Goal: Task Accomplishment & Management: Use online tool/utility

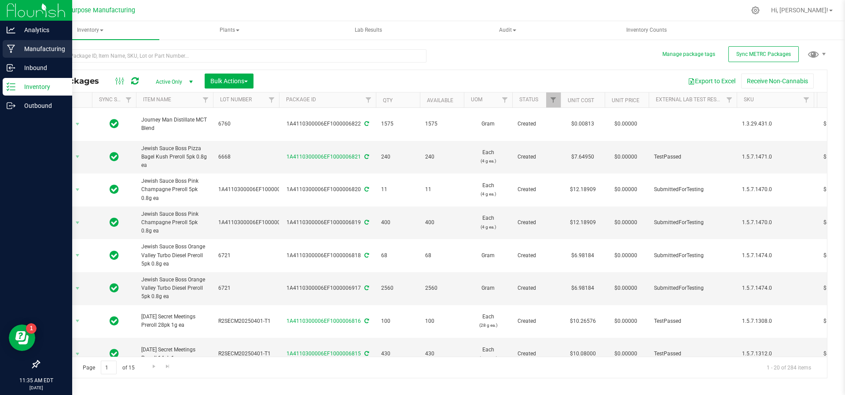
click at [22, 45] on p "Manufacturing" at bounding box center [41, 49] width 53 height 11
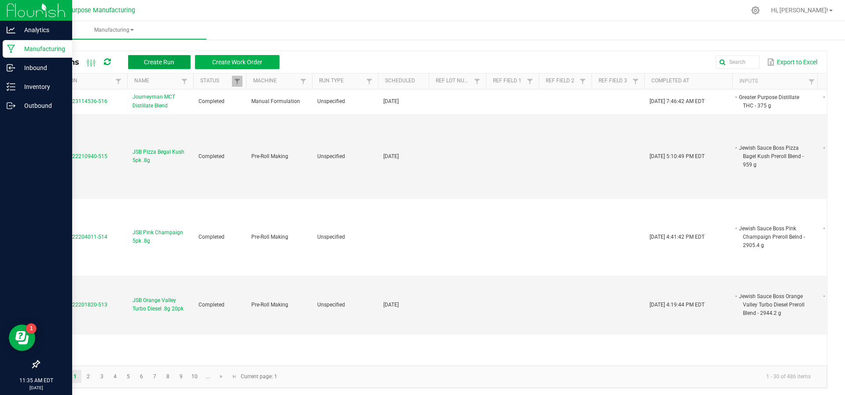
click at [162, 59] on span "Create Run" at bounding box center [159, 62] width 30 height 7
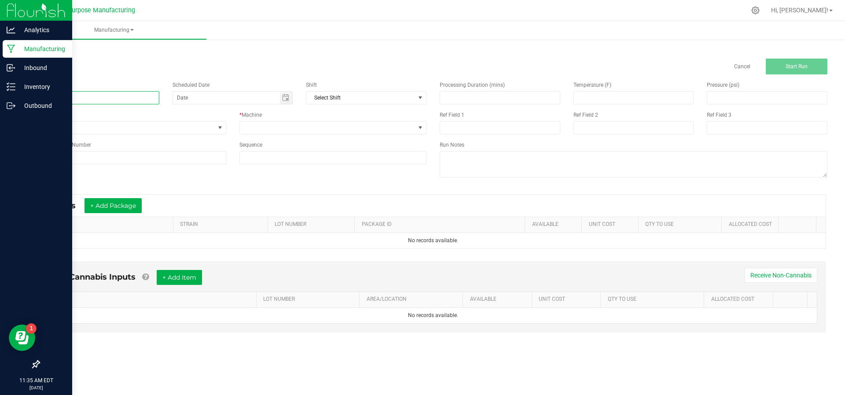
click at [140, 93] on input at bounding box center [99, 97] width 121 height 13
click at [283, 100] on span "Toggle calendar" at bounding box center [285, 97] width 7 height 7
type input "Journeyman Watermelon Lemonade 2oz"
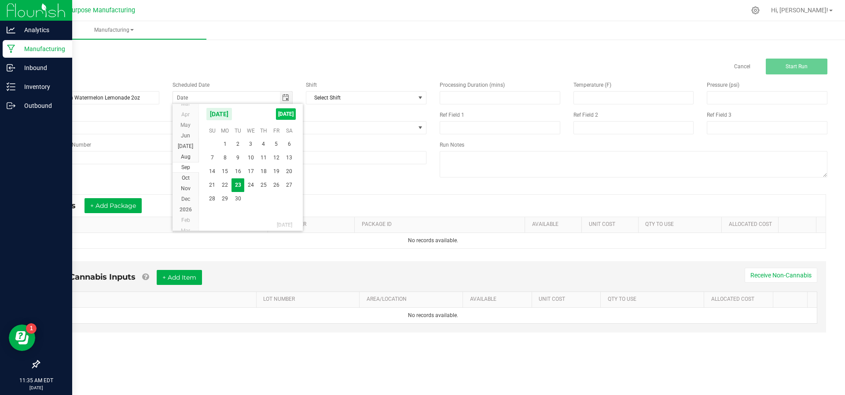
click at [283, 112] on span "[DATE]" at bounding box center [286, 113] width 20 height 11
type input "[DATE]"
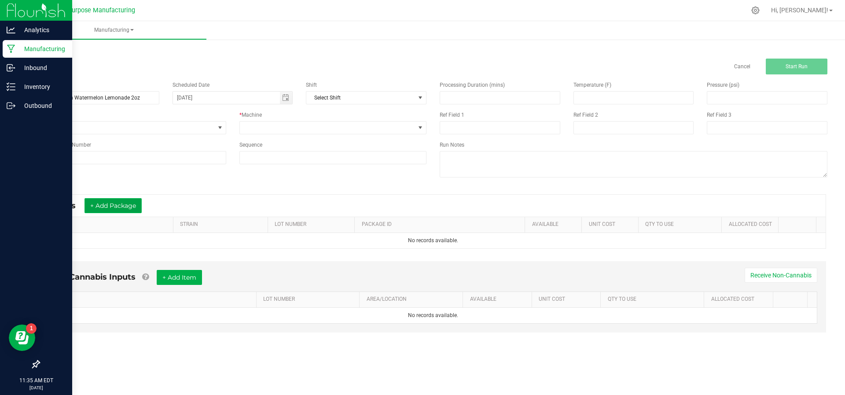
click at [137, 201] on button "+ Add Package" at bounding box center [113, 205] width 57 height 15
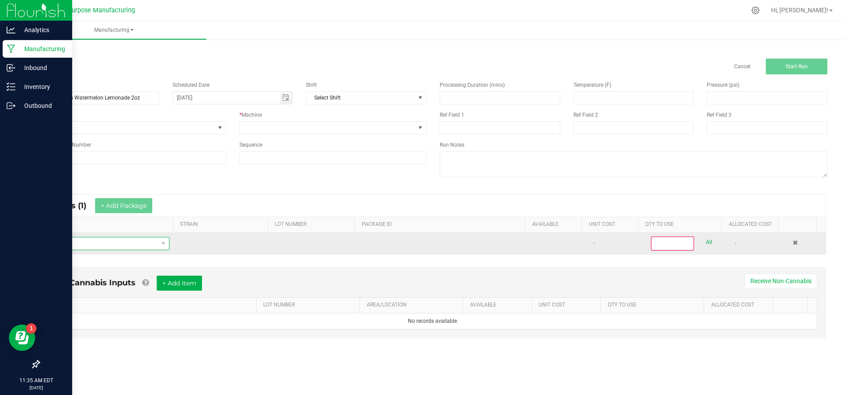
click at [139, 240] on span "NO DATA FOUND" at bounding box center [102, 243] width 112 height 12
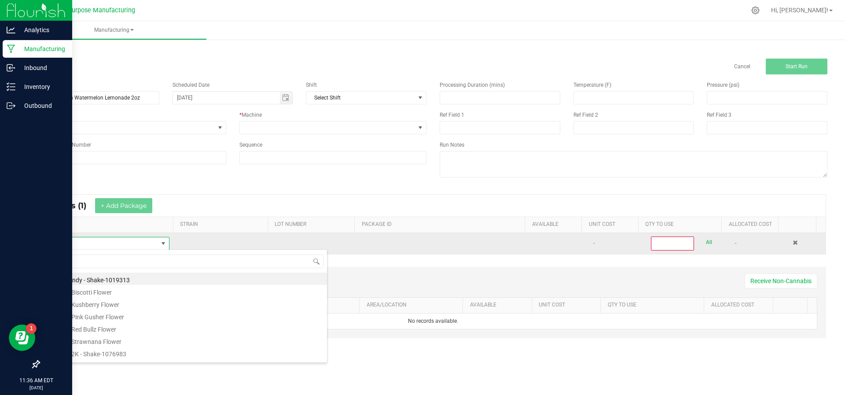
scroll to position [13, 120]
type input "Journey"
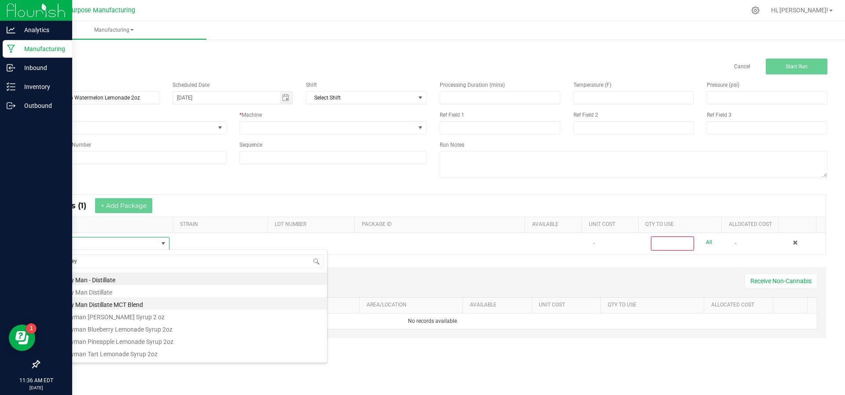
click at [129, 300] on li "Journey Man Distillate MCT Blend" at bounding box center [186, 303] width 281 height 12
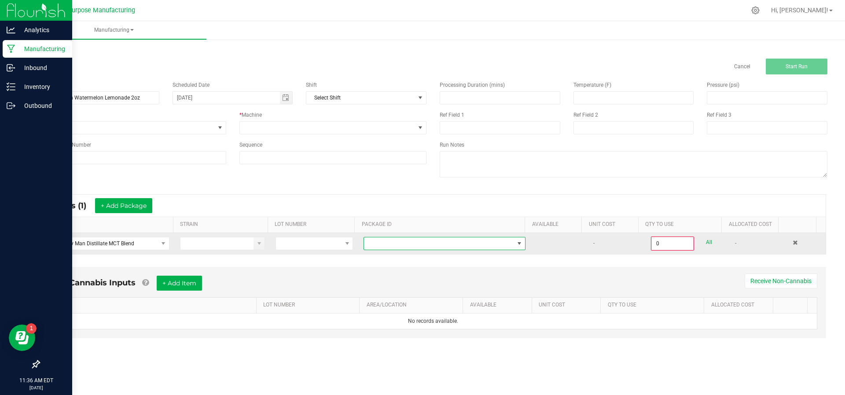
click at [383, 247] on span at bounding box center [439, 243] width 150 height 12
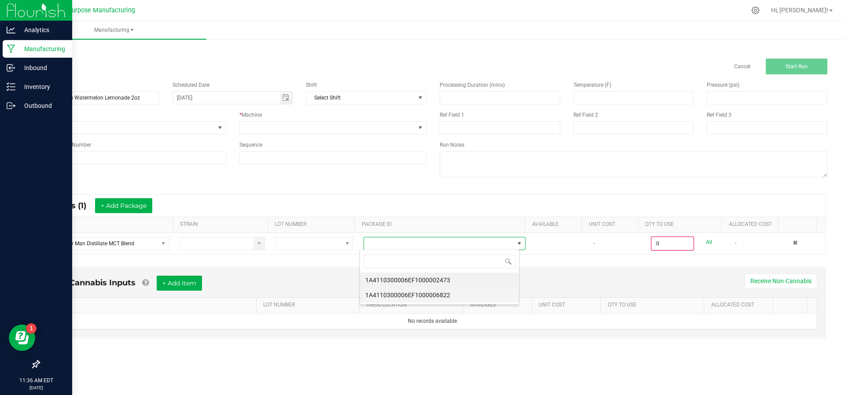
click at [391, 289] on li "1A4110300006EF1000006822" at bounding box center [439, 294] width 159 height 15
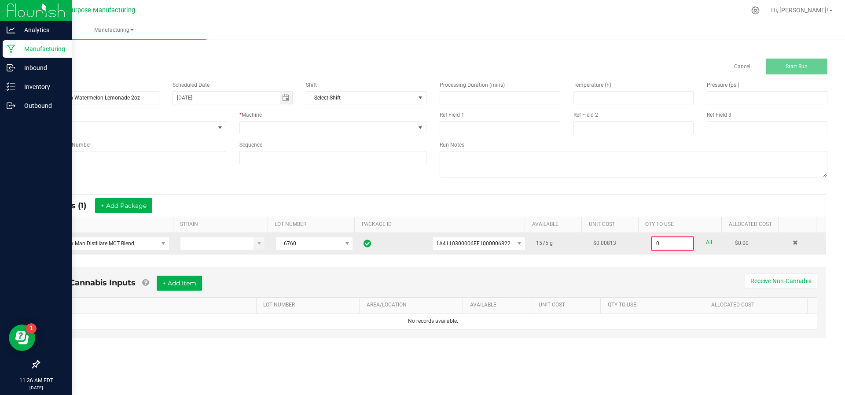
click at [664, 243] on input "0" at bounding box center [672, 243] width 41 height 12
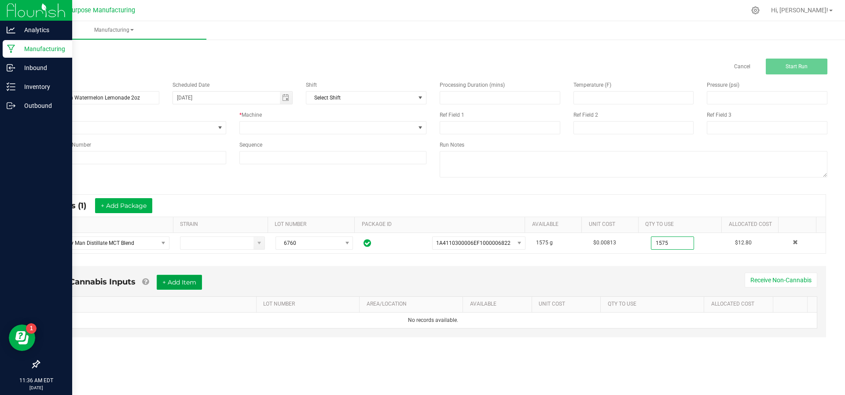
type input "1575.0000 g"
click at [171, 276] on button "+ Add Item" at bounding box center [179, 282] width 45 height 15
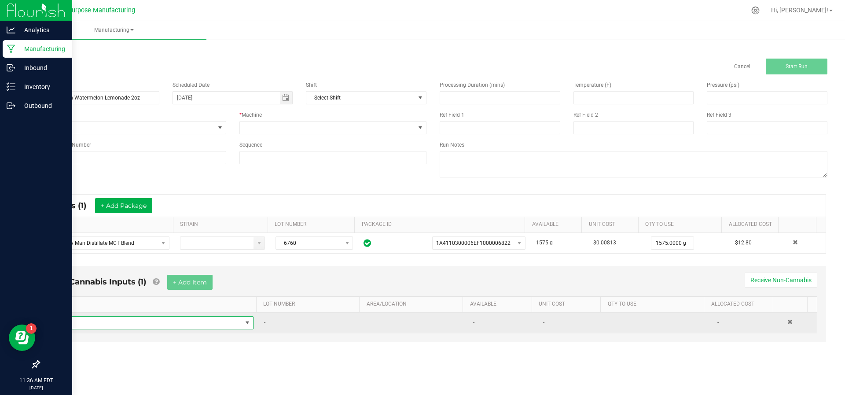
click at [173, 321] on span "NO DATA FOUND" at bounding box center [148, 323] width 187 height 12
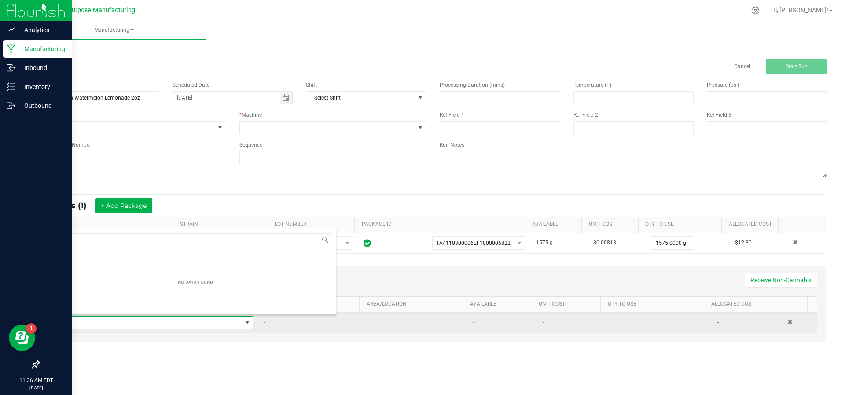
scroll to position [13, 193]
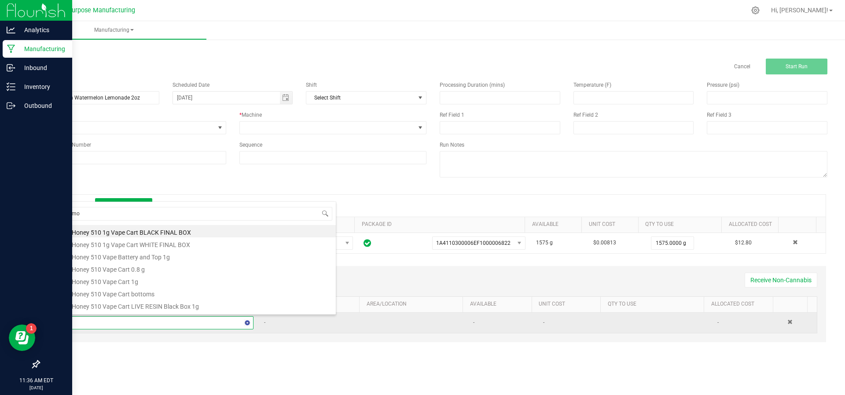
type input "Lemon"
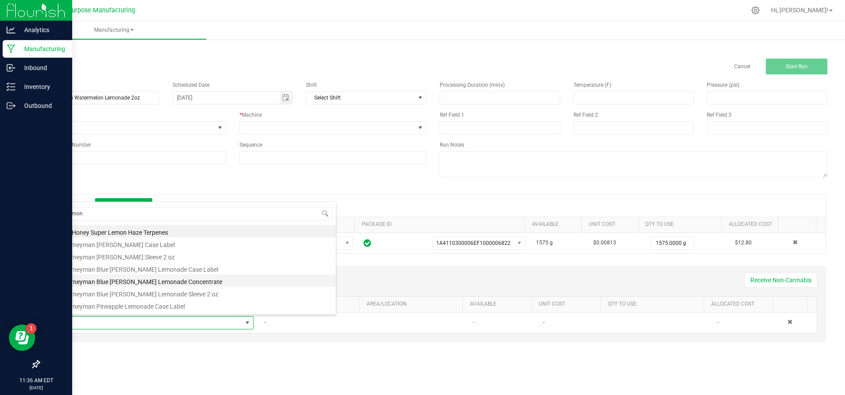
click at [142, 280] on li "Journeyman Blue [PERSON_NAME] Lemonade Concentrate" at bounding box center [195, 280] width 281 height 12
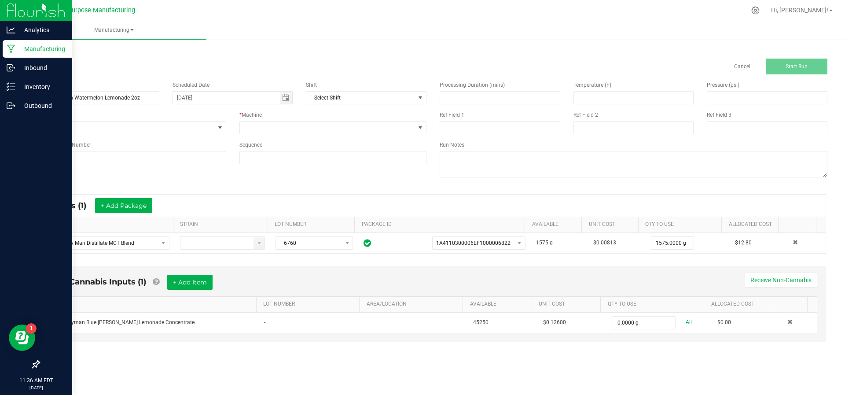
type input "0"
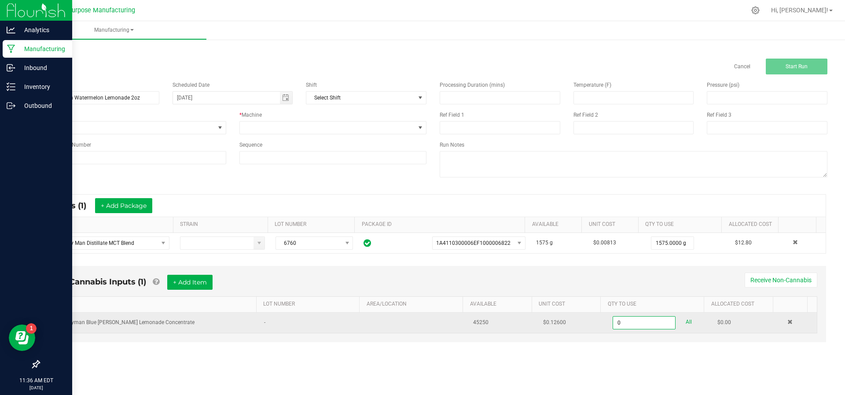
click at [634, 317] on input "0" at bounding box center [644, 323] width 62 height 12
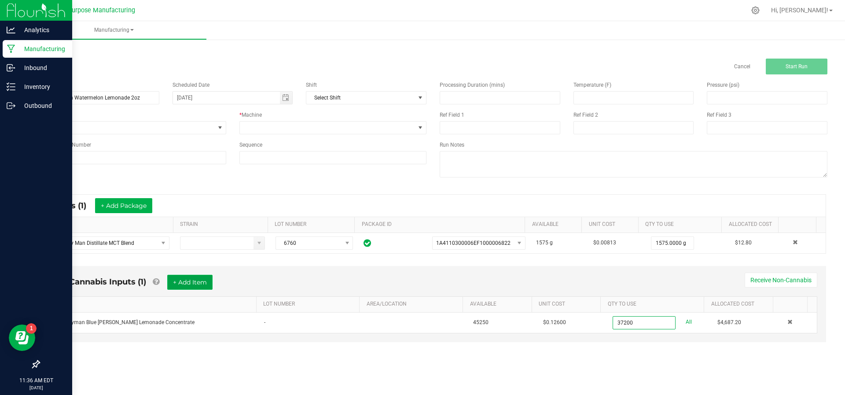
type input "37200.0000 g"
click at [186, 284] on button "+ Add Item" at bounding box center [189, 282] width 45 height 15
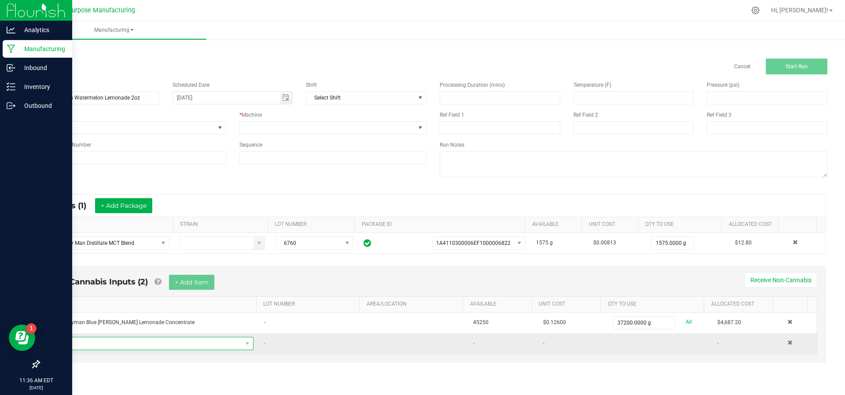
click at [160, 342] on span "NO DATA FOUND" at bounding box center [148, 343] width 187 height 12
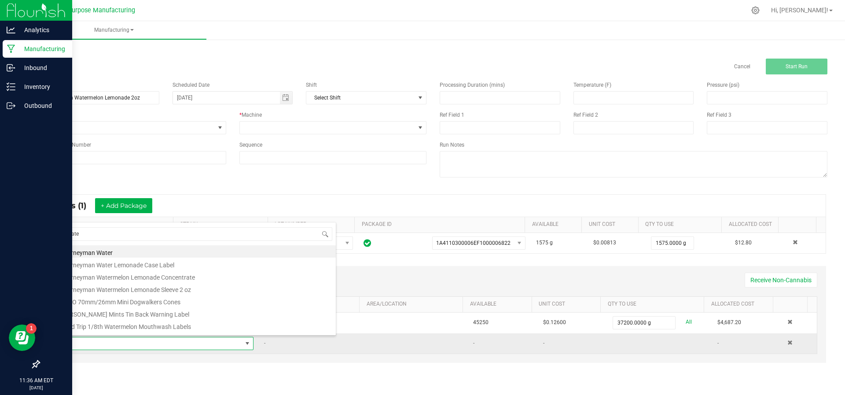
type input "Water"
click at [178, 280] on li "Journeyman Watermelon Lemonade Concentrate" at bounding box center [195, 278] width 281 height 12
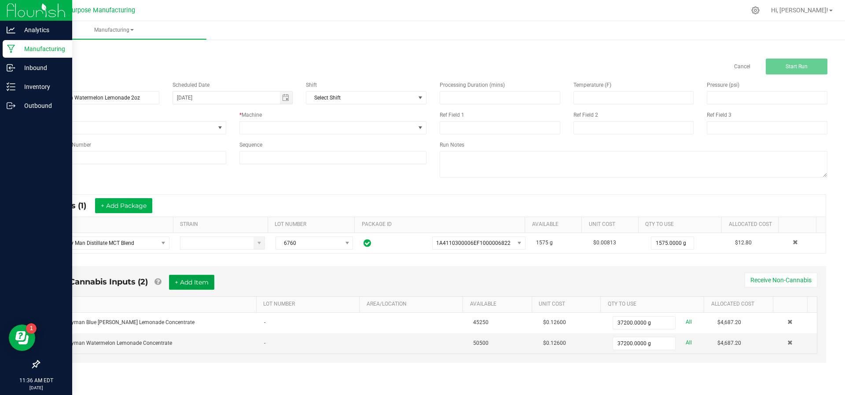
click at [183, 284] on button "+ Add Item" at bounding box center [191, 282] width 45 height 15
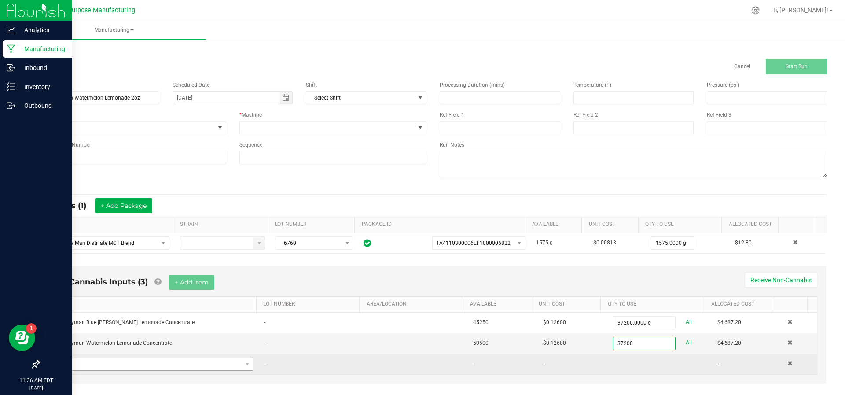
click at [140, 362] on span "NO DATA FOUND" at bounding box center [148, 364] width 187 height 12
type input "37200.0000 g"
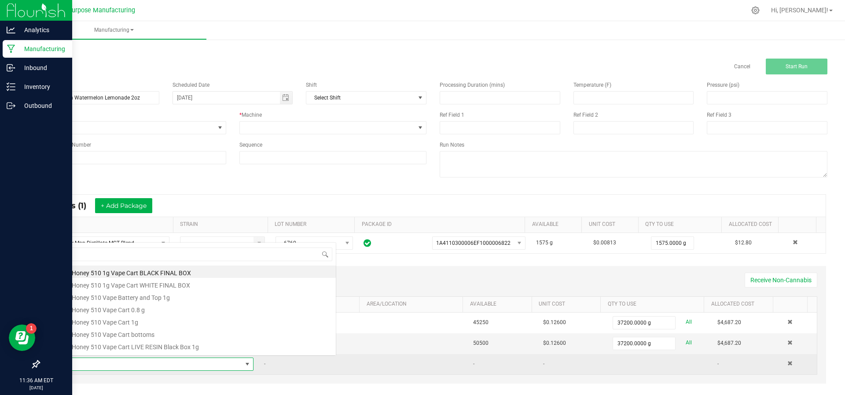
scroll to position [13, 191]
type input "Xa"
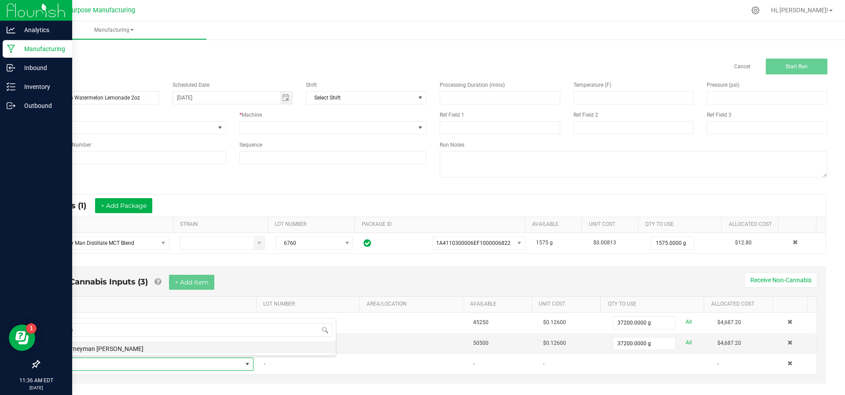
click at [103, 351] on li "Journeyman [PERSON_NAME]" at bounding box center [195, 347] width 281 height 12
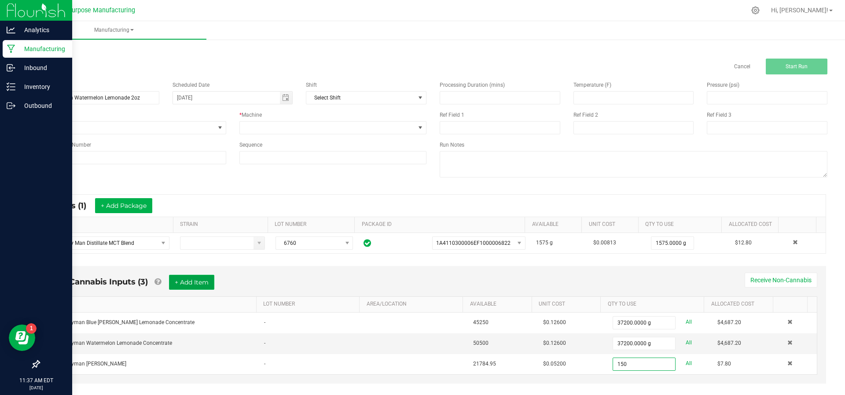
type input "150.0000 g"
click at [195, 279] on button "+ Add Item" at bounding box center [191, 282] width 45 height 15
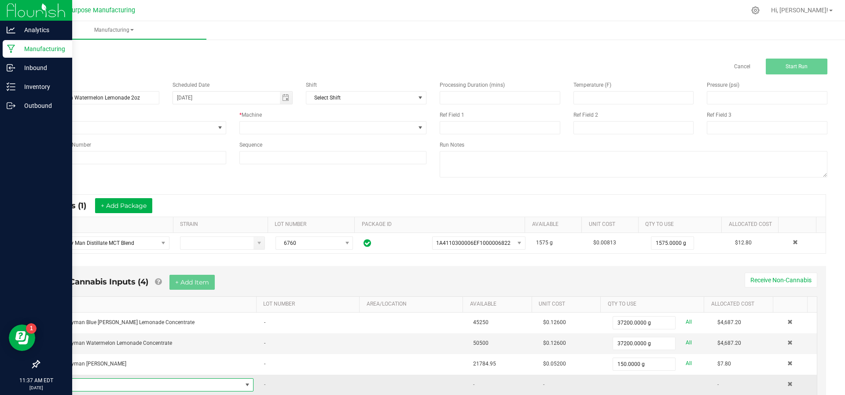
click at [141, 380] on span "NO DATA FOUND" at bounding box center [148, 385] width 187 height 12
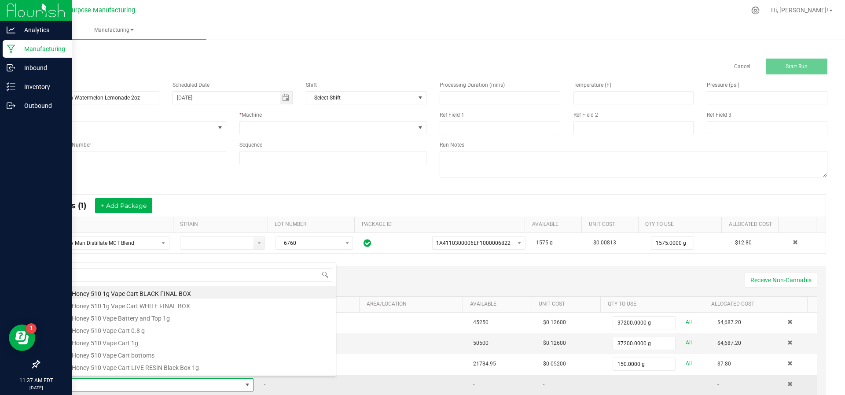
type input "Rub"
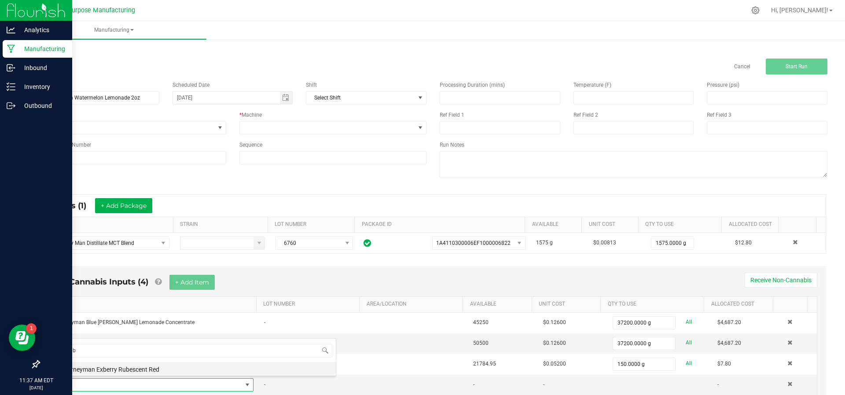
click at [141, 371] on li "Journeyman Exberry Rubescent Red" at bounding box center [195, 368] width 281 height 12
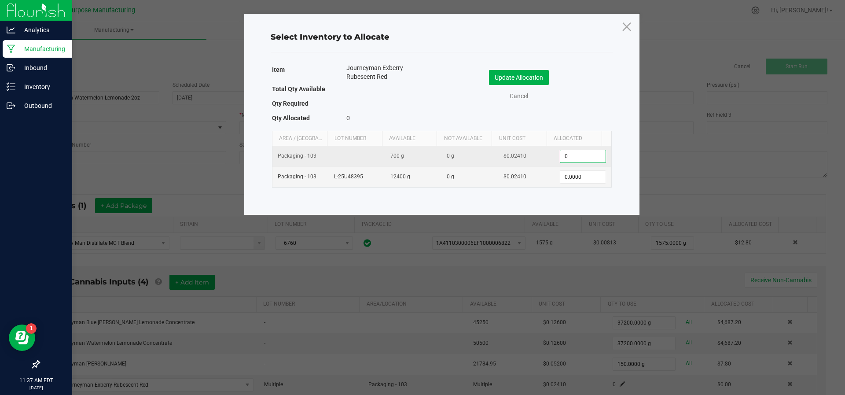
click at [580, 160] on input "0" at bounding box center [582, 156] width 45 height 12
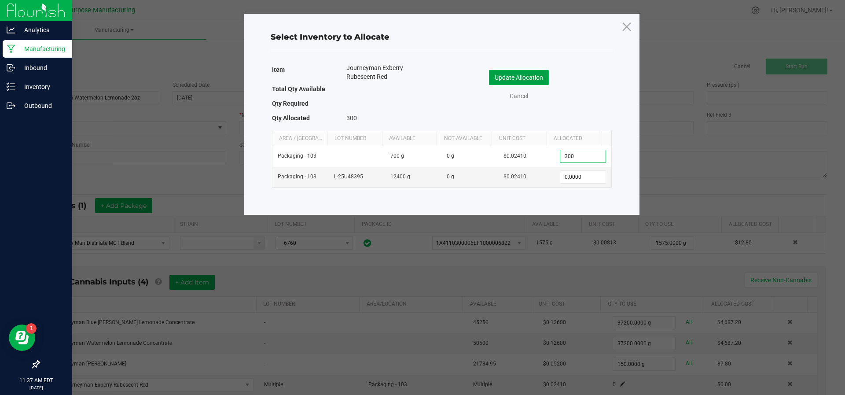
type input "300.0000"
click at [509, 81] on button "Update Allocation" at bounding box center [519, 77] width 60 height 15
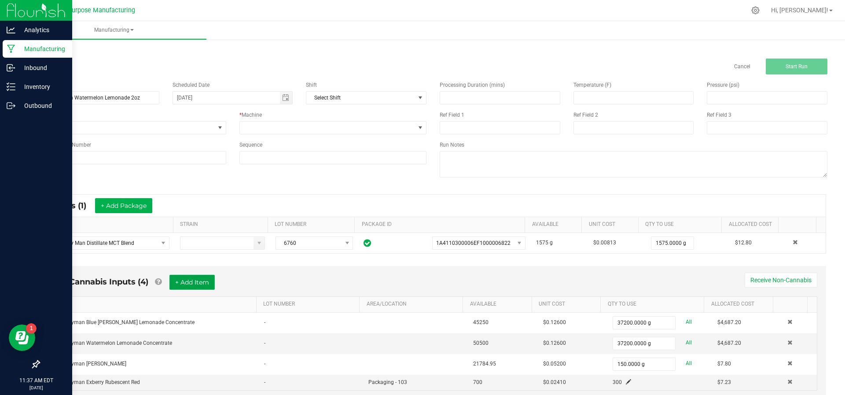
click at [183, 277] on button "+ Add Item" at bounding box center [191, 282] width 45 height 15
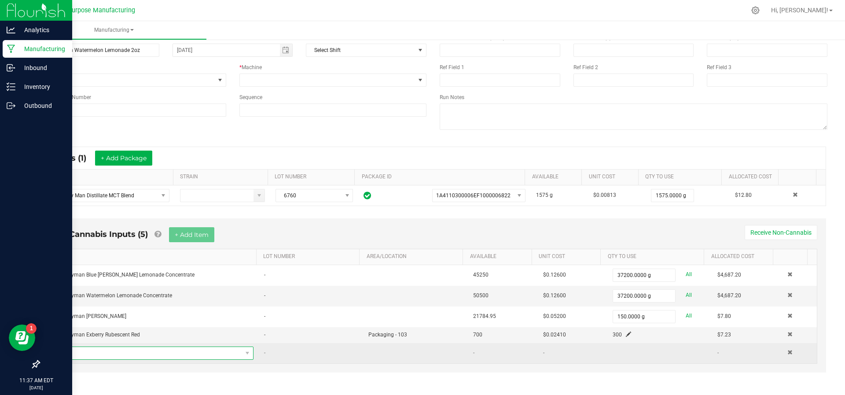
click at [140, 351] on span "NO DATA FOUND" at bounding box center [148, 353] width 187 height 12
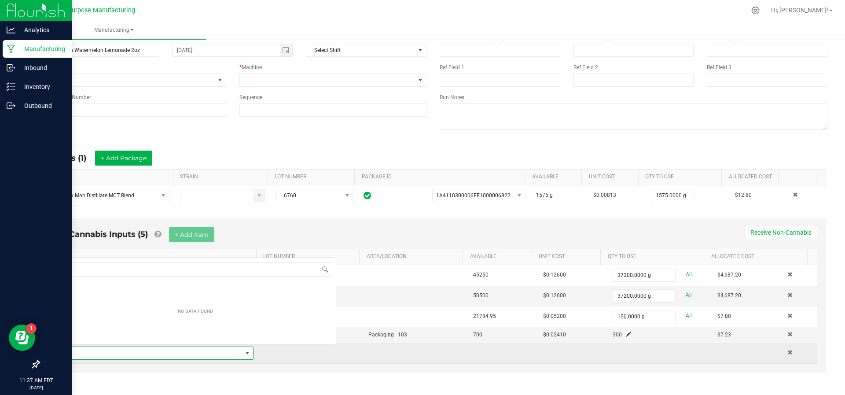
scroll to position [13, 191]
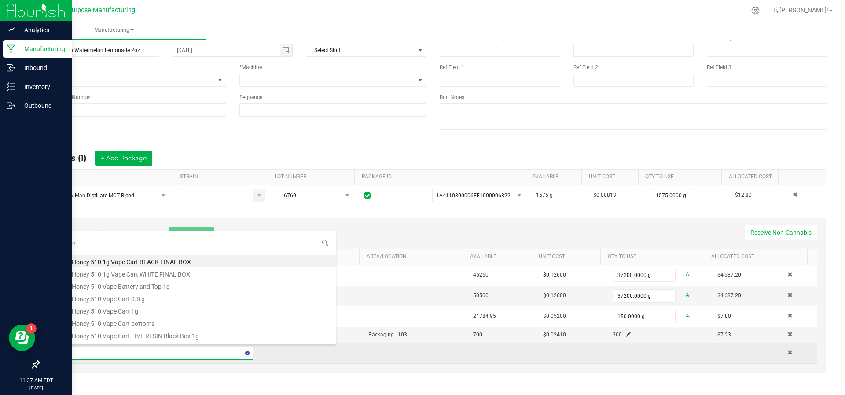
type input "Fona"
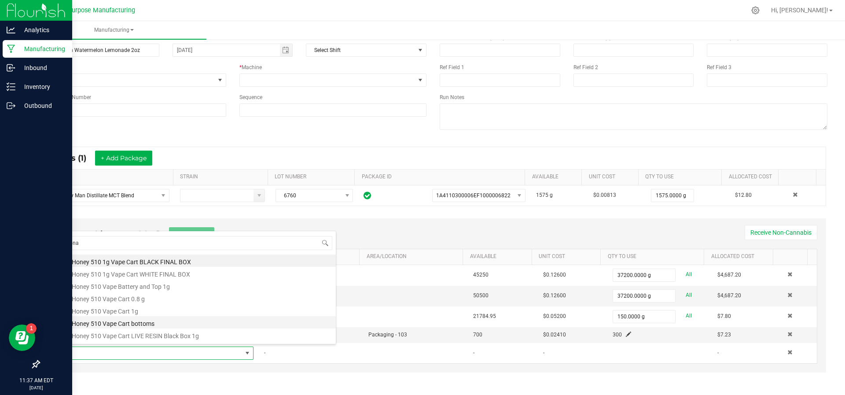
scroll to position [0, 0]
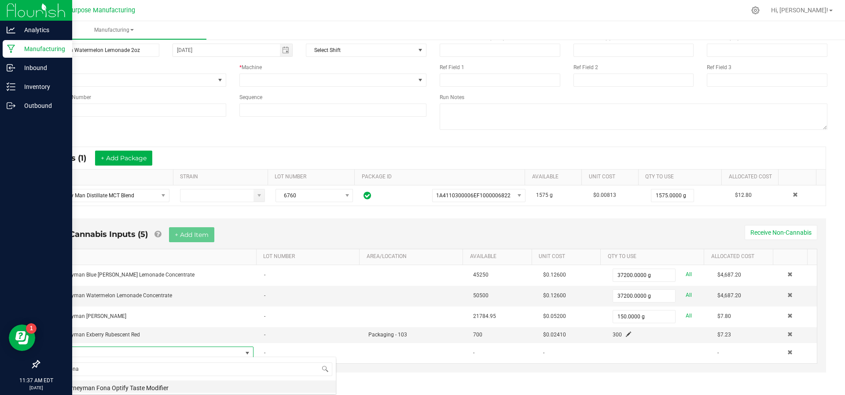
click at [115, 383] on li "Journeyman Fona Optify Taste Modifier" at bounding box center [195, 386] width 281 height 12
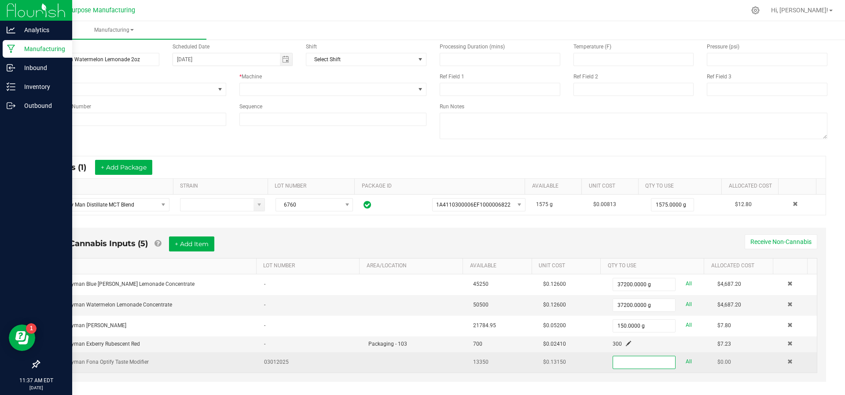
scroll to position [48, 0]
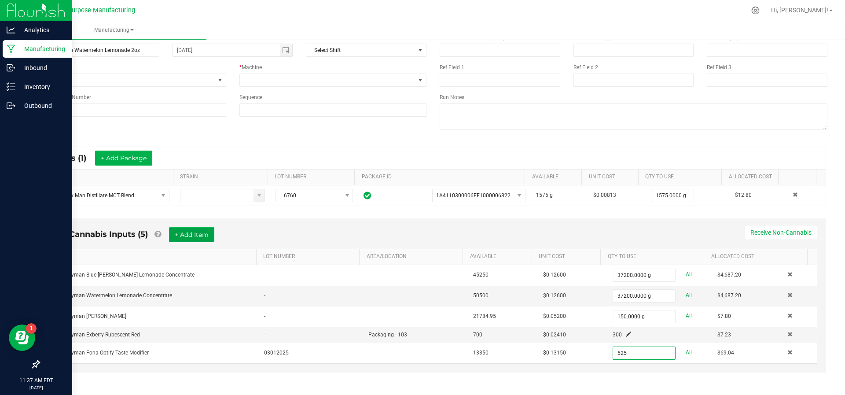
type input "525.0000 g"
click at [191, 238] on button "+ Add Item" at bounding box center [191, 234] width 45 height 15
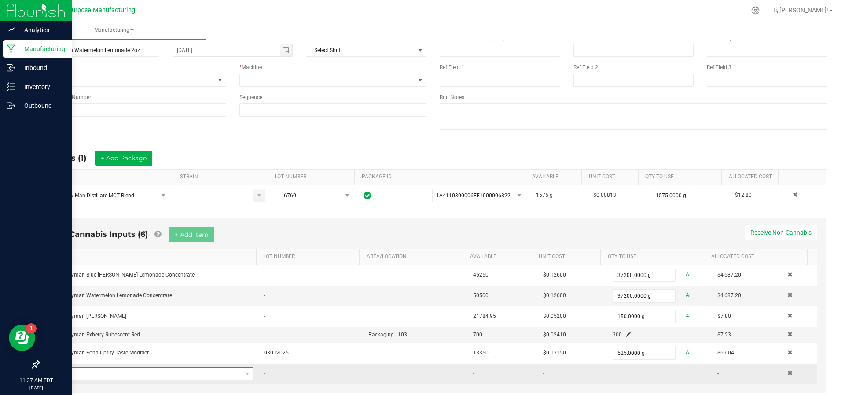
click at [155, 369] on span "NO DATA FOUND" at bounding box center [148, 374] width 187 height 12
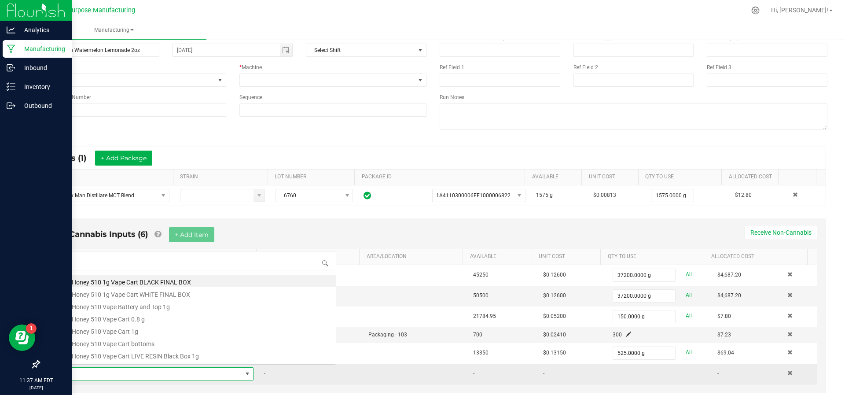
scroll to position [13, 191]
type input "Tru"
click at [122, 284] on li "Journey Man Tru-Mask" at bounding box center [195, 281] width 281 height 12
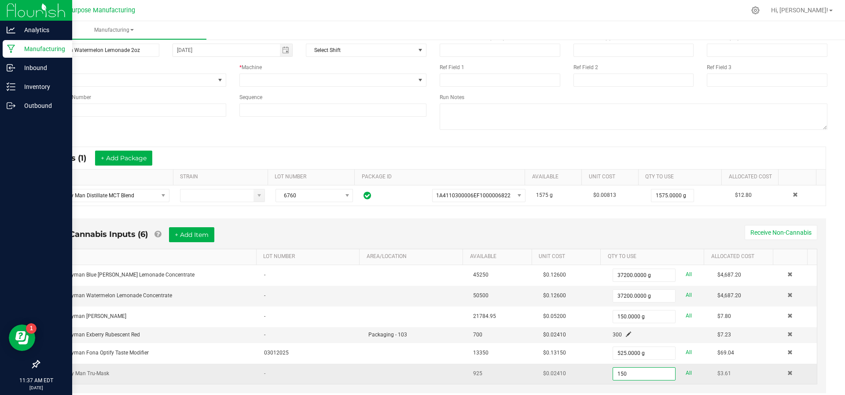
type input "150.0000 g"
click at [590, 380] on td "$0.02410" at bounding box center [573, 374] width 70 height 20
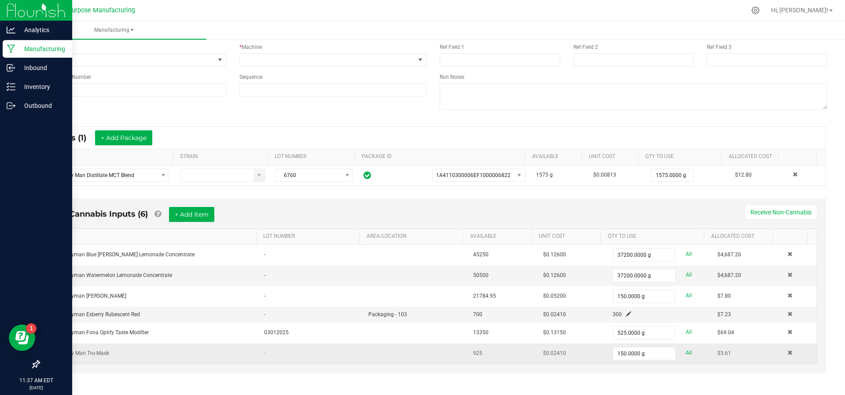
scroll to position [57, 0]
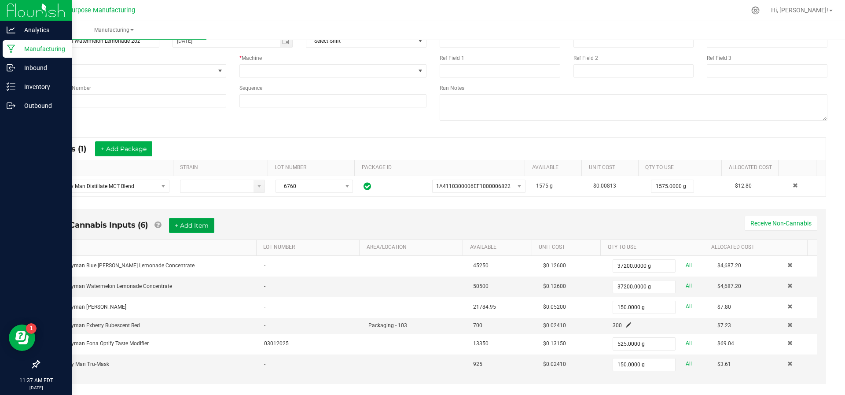
click at [192, 219] on button "+ Add Item" at bounding box center [191, 225] width 45 height 15
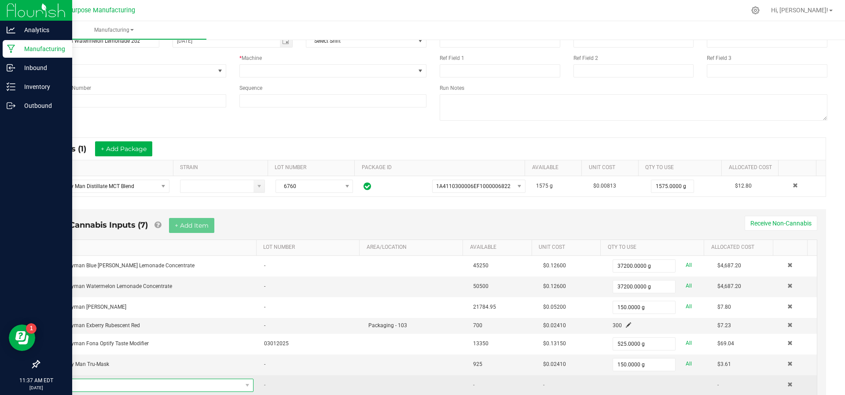
click at [111, 379] on span "NO DATA FOUND" at bounding box center [148, 385] width 187 height 12
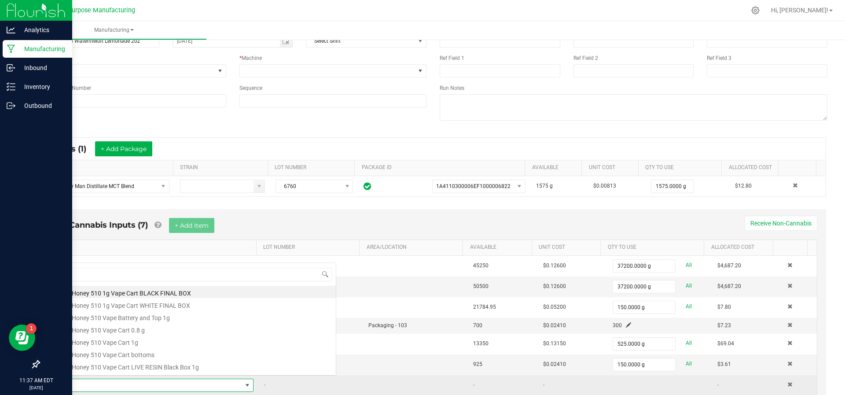
scroll to position [13, 191]
type input "Ara"
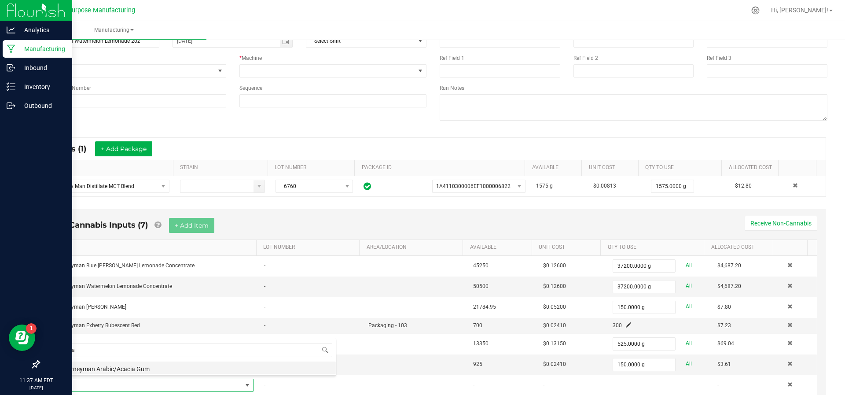
click at [113, 367] on li "Journeyman Arabic/Acacia Gum" at bounding box center [195, 367] width 281 height 12
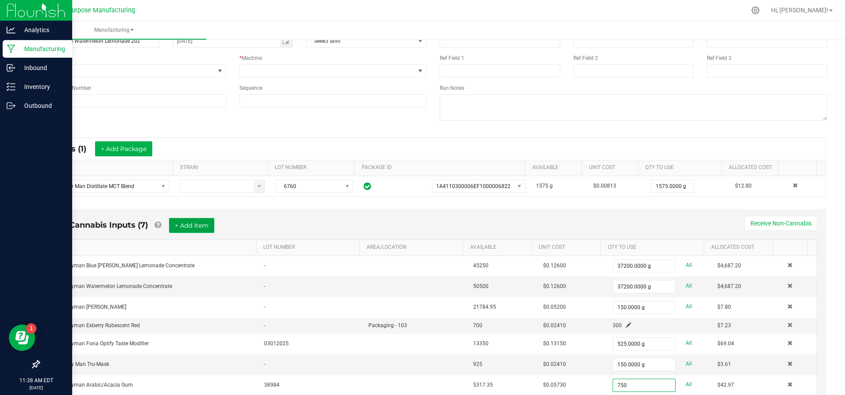
type input "750.0000 g"
click at [180, 225] on button "+ Add Item" at bounding box center [191, 225] width 45 height 15
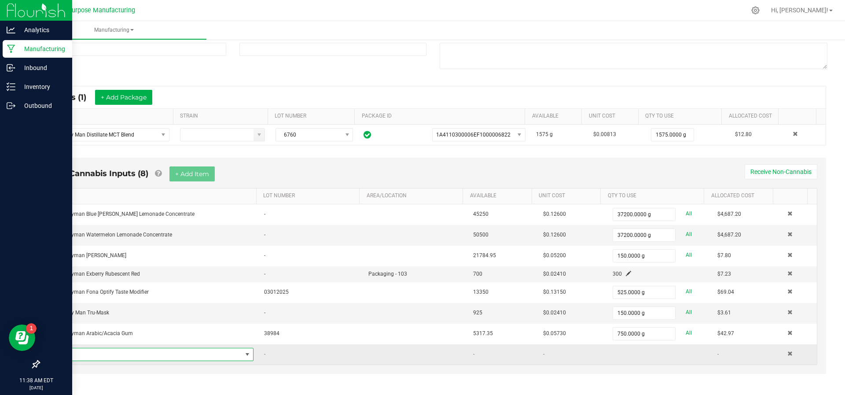
click at [153, 349] on span "NO DATA FOUND" at bounding box center [148, 354] width 187 height 12
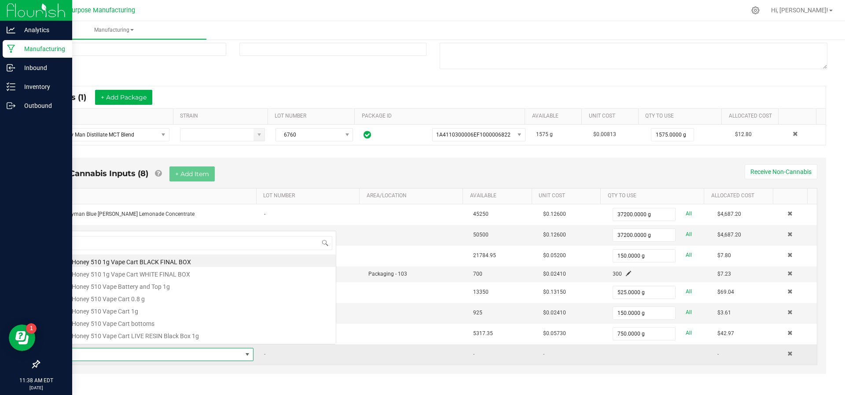
scroll to position [13, 191]
type input "Waterme"
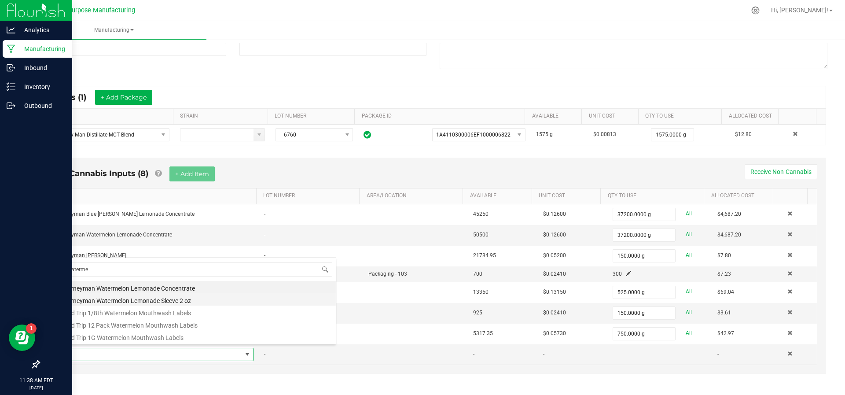
click at [168, 300] on li "Journeyman Watermelon Lemonade Sleeve 2 oz" at bounding box center [195, 299] width 281 height 12
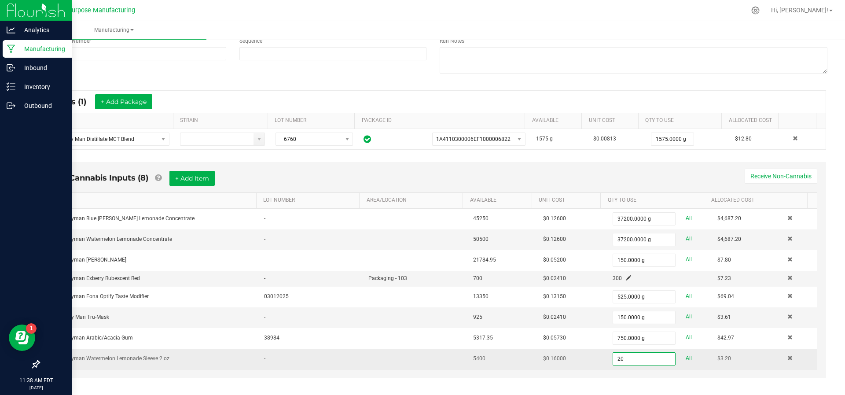
scroll to position [108, 0]
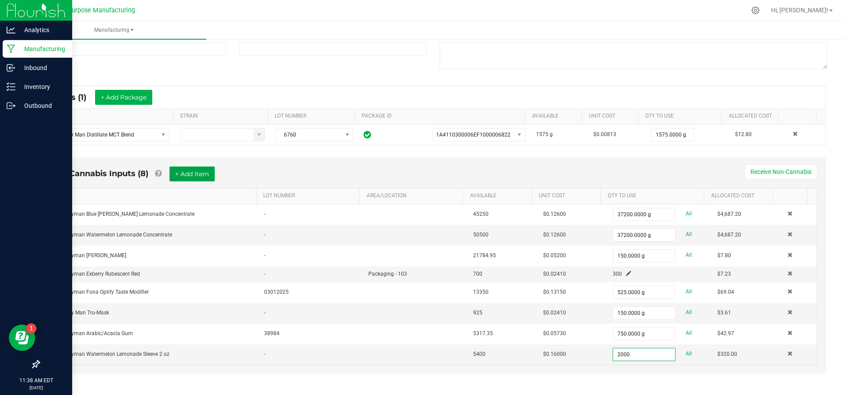
type input "2000 ea"
click at [184, 170] on button "+ Add Item" at bounding box center [191, 173] width 45 height 15
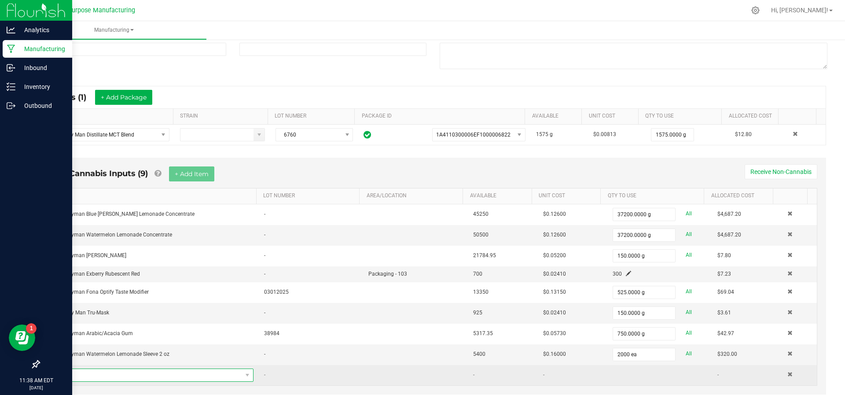
click at [142, 374] on span "NO DATA FOUND" at bounding box center [148, 375] width 187 height 12
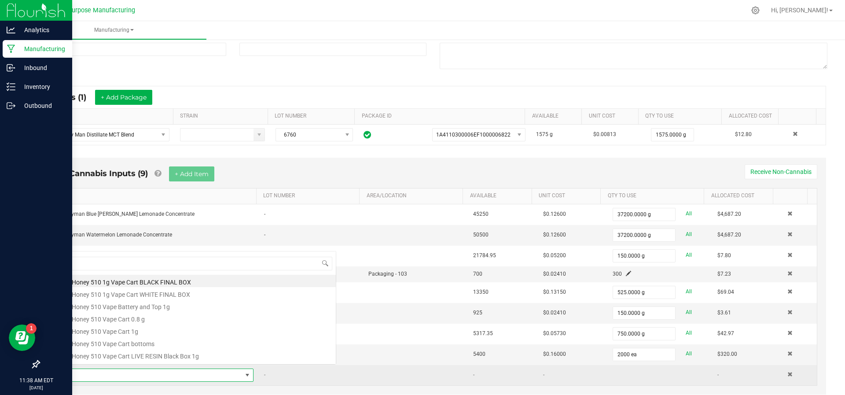
scroll to position [13, 191]
type input "Bottle"
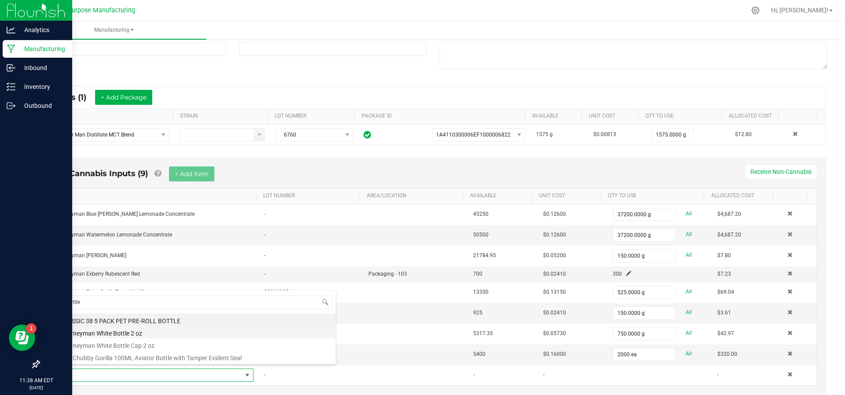
click at [134, 328] on li "Journeyman White Bottle 2 oz" at bounding box center [195, 332] width 281 height 12
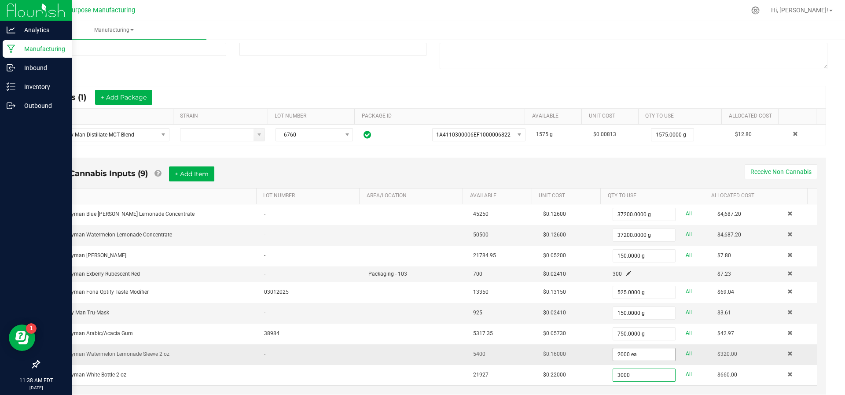
type input "3000"
type input "2000"
type input "3000 ea"
click at [613, 350] on input "2000" at bounding box center [644, 354] width 62 height 12
type input "3000 ea"
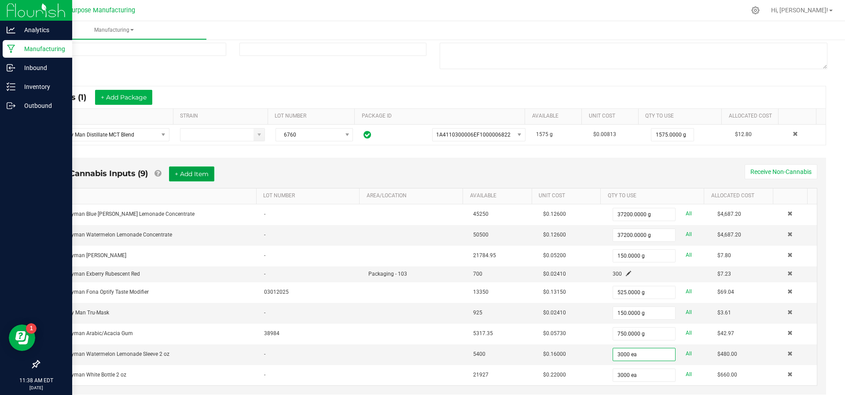
click at [189, 170] on button "+ Add Item" at bounding box center [191, 173] width 45 height 15
click at [147, 390] on span "NO DATA FOUND" at bounding box center [148, 396] width 187 height 12
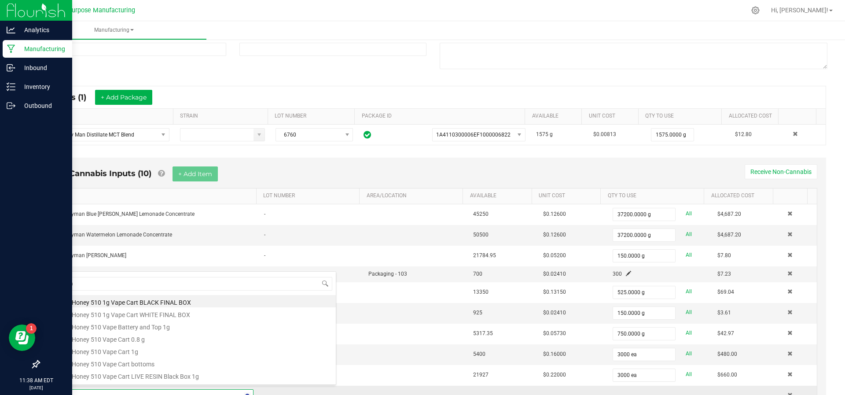
type input "Cap"
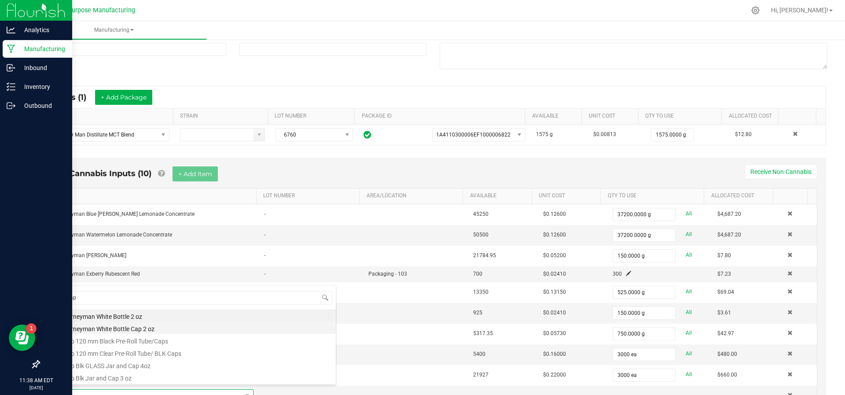
click at [157, 330] on li "Journeyman White Bottle Cap 2 oz" at bounding box center [195, 327] width 281 height 12
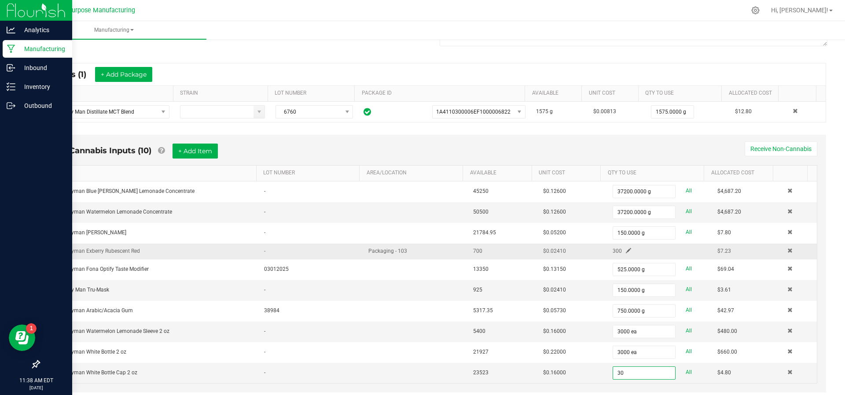
scroll to position [149, 0]
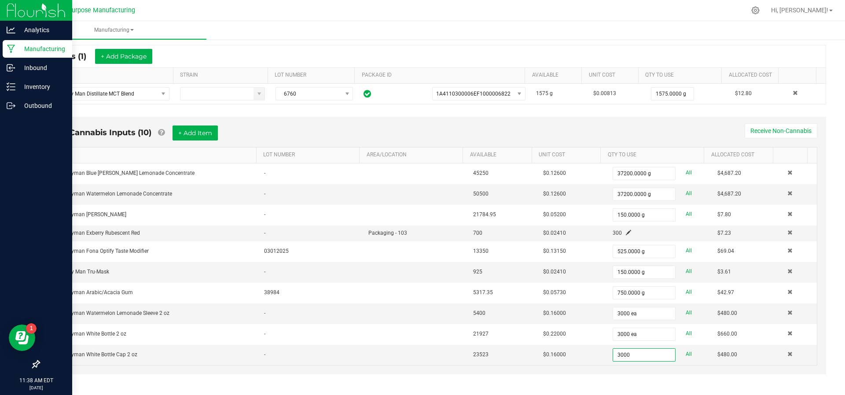
type input "3000 ea"
click at [217, 368] on div "Non-Cannabis Inputs (10) + Add Item Receive Non-Cannabis ITEM LOT NUMBER AREA/L…" at bounding box center [433, 246] width 786 height 258
click at [193, 129] on button "+ Add Item" at bounding box center [195, 132] width 45 height 15
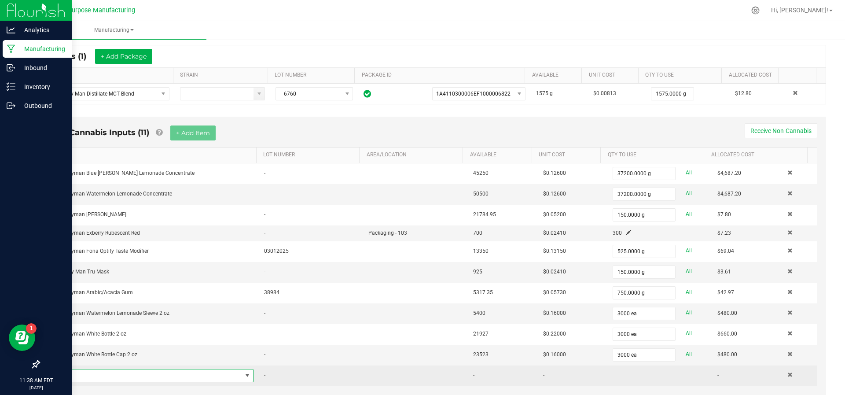
click at [140, 371] on span "NO DATA FOUND" at bounding box center [148, 375] width 187 height 12
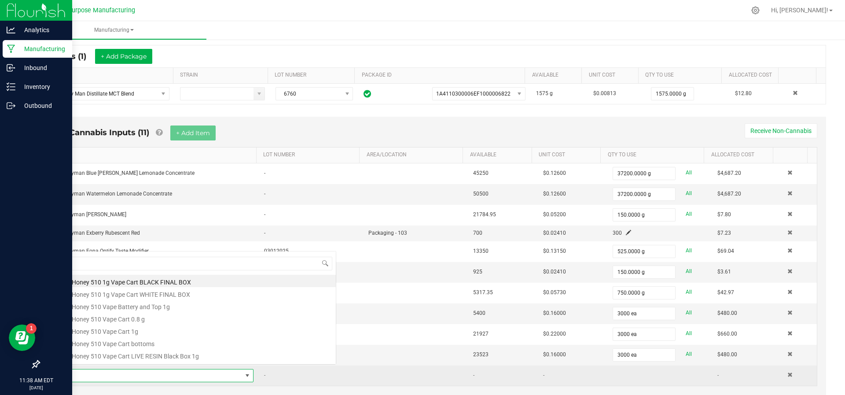
scroll to position [13, 191]
type input "Final"
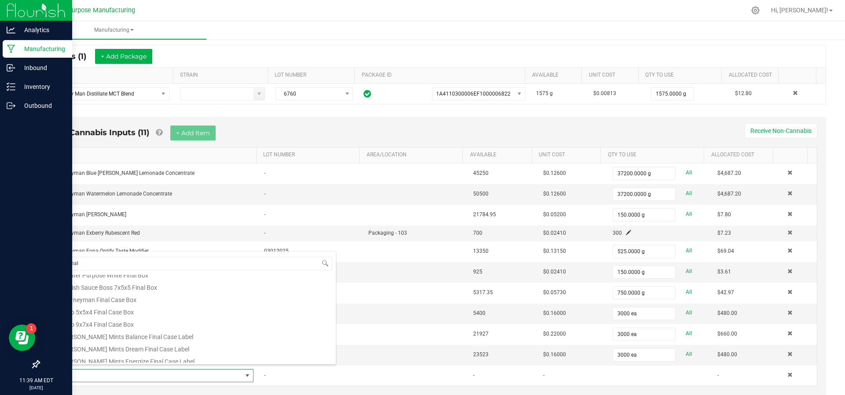
scroll to position [70, 0]
click at [154, 321] on li "Journeyman Final Case Box" at bounding box center [195, 322] width 281 height 12
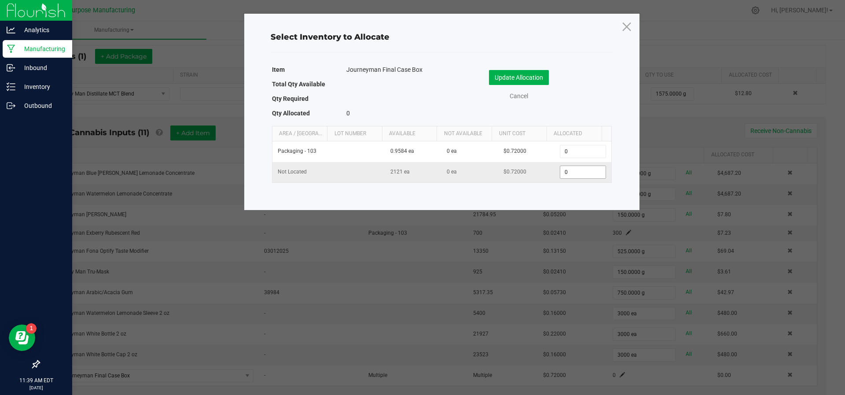
click at [560, 177] on input "0" at bounding box center [582, 172] width 45 height 12
type input "125"
click at [520, 71] on button "Update Allocation" at bounding box center [519, 77] width 60 height 15
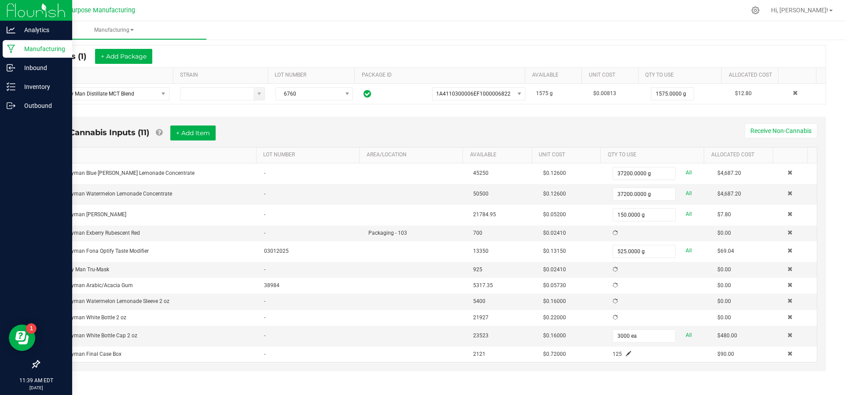
scroll to position [149, 0]
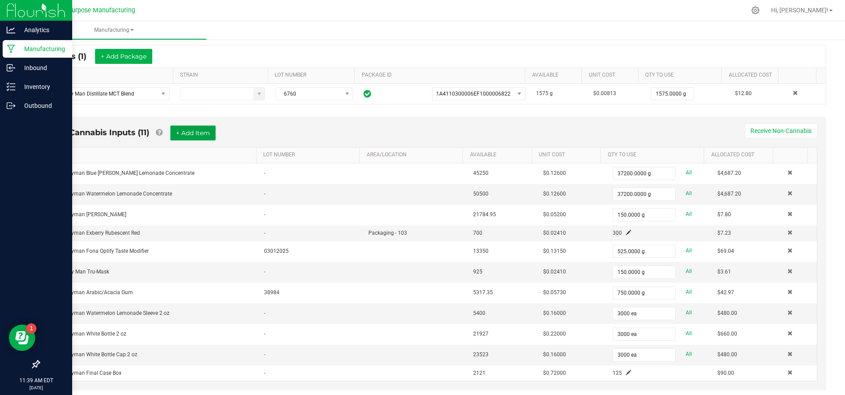
click at [199, 135] on button "+ Add Item" at bounding box center [192, 132] width 45 height 15
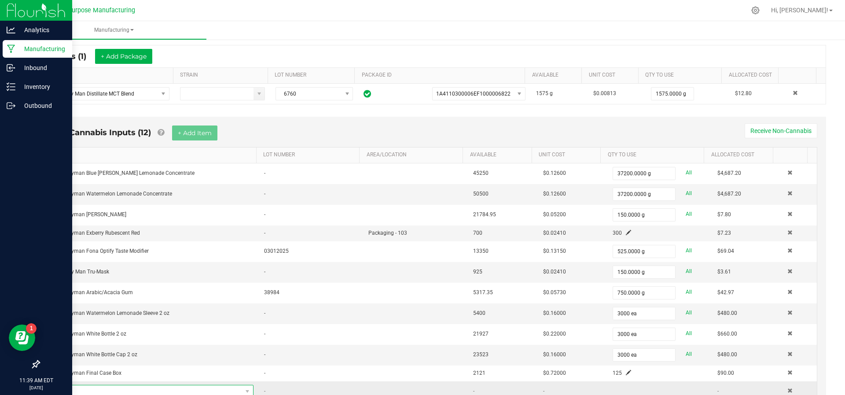
click at [176, 388] on span "NO DATA FOUND" at bounding box center [148, 391] width 187 height 12
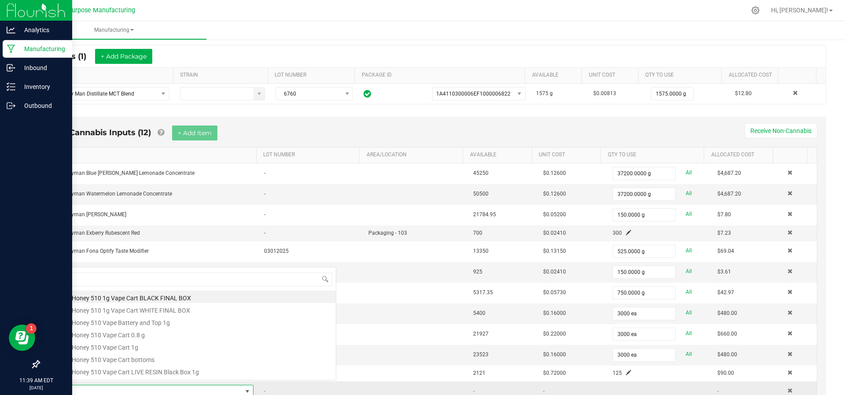
scroll to position [13, 191]
type input "Label"
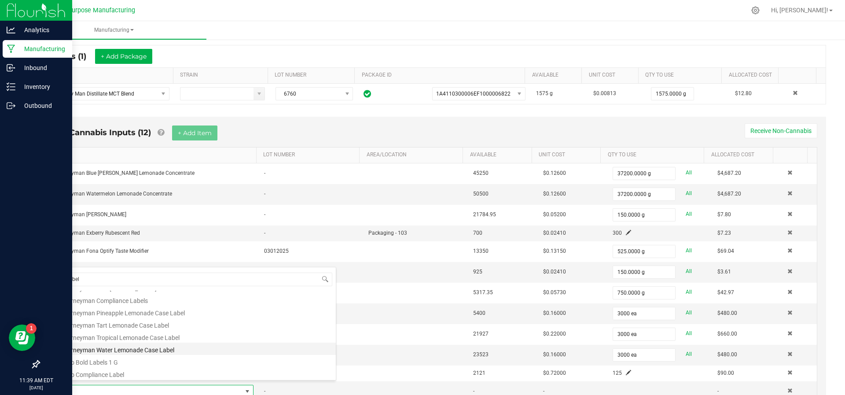
click at [181, 345] on li "Journeyman Water Lemonade Case Label" at bounding box center [195, 349] width 281 height 12
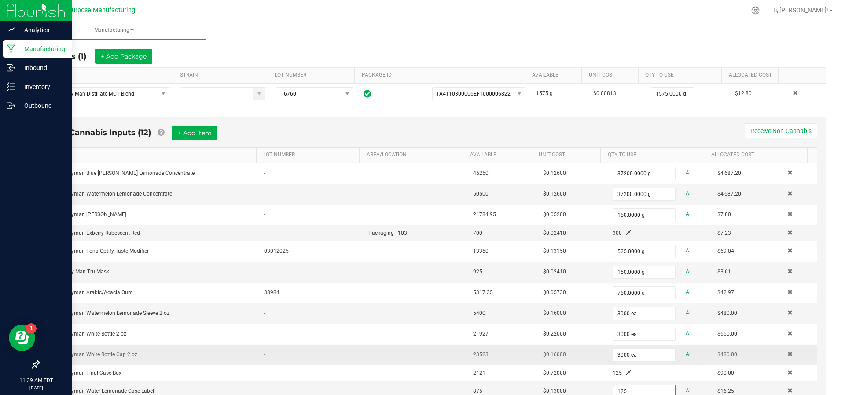
type input "125 ea"
click at [399, 345] on td at bounding box center [415, 355] width 105 height 21
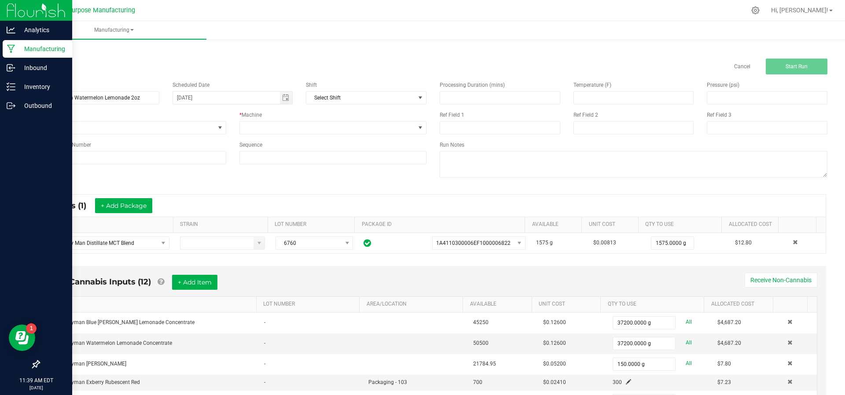
click at [271, 120] on div "* Machine" at bounding box center [333, 122] width 201 height 23
click at [272, 122] on span at bounding box center [328, 128] width 176 height 12
drag, startPoint x: 271, startPoint y: 117, endPoint x: 292, endPoint y: 126, distance: 23.1
click at [292, 126] on div "* Machine" at bounding box center [333, 122] width 201 height 23
click at [292, 126] on span at bounding box center [328, 128] width 176 height 12
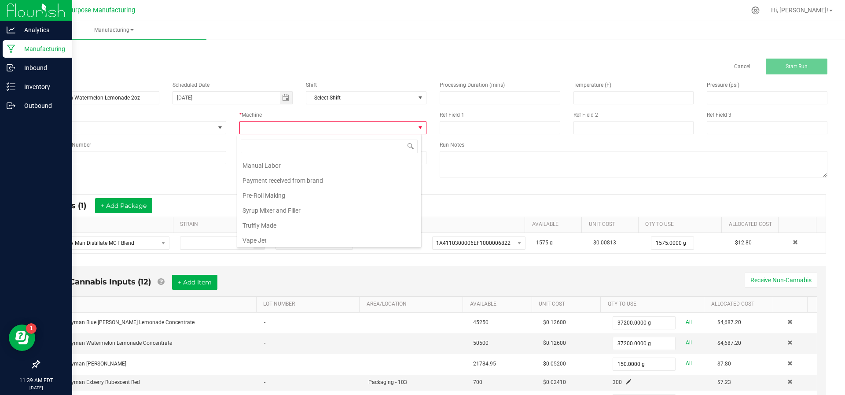
scroll to position [59, 0]
click at [300, 205] on li "Syrup Mixer and Filler" at bounding box center [329, 210] width 184 height 15
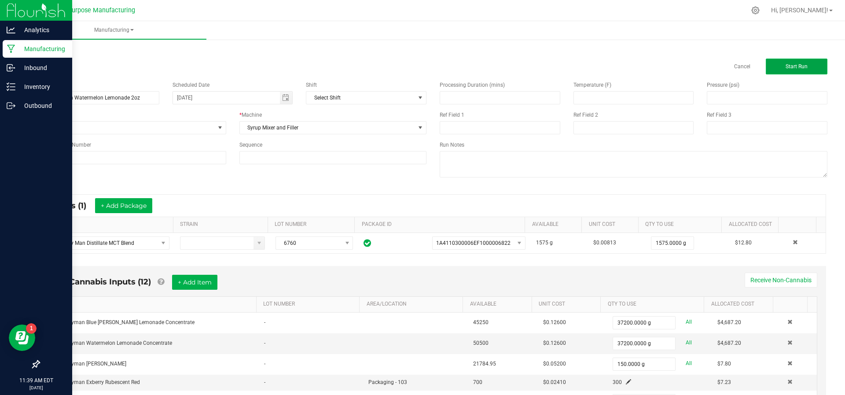
click at [781, 61] on button "Start Run" at bounding box center [797, 67] width 62 height 16
click at [308, 152] on manufacturing-process-run "< All Runs Cancel Start Run Name Journeyman Watermelon Lemonade 2oz Scheduled D…" at bounding box center [433, 311] width 789 height 531
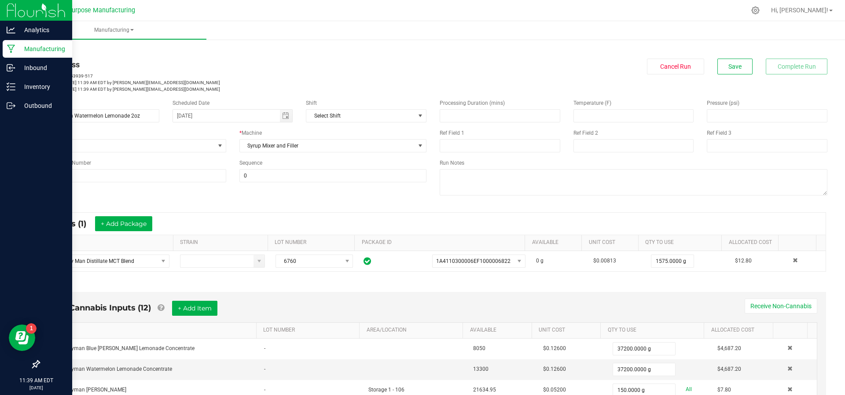
click at [213, 133] on div "Run Type" at bounding box center [133, 133] width 188 height 8
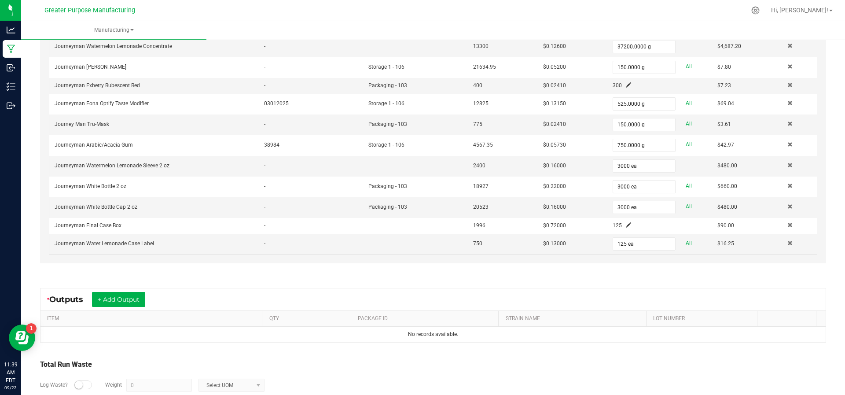
scroll to position [365, 0]
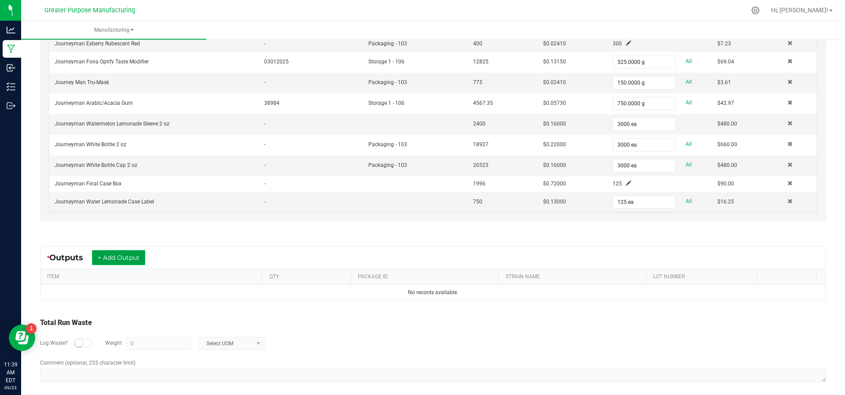
click at [107, 250] on button "+ Add Output" at bounding box center [118, 257] width 53 height 15
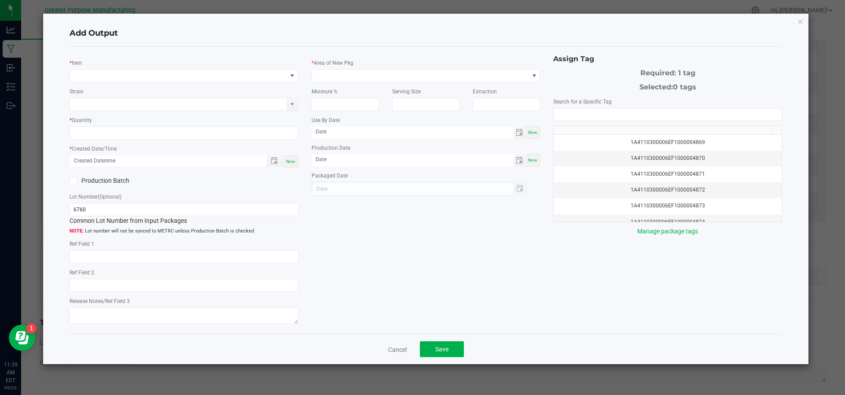
type input "[DATE]"
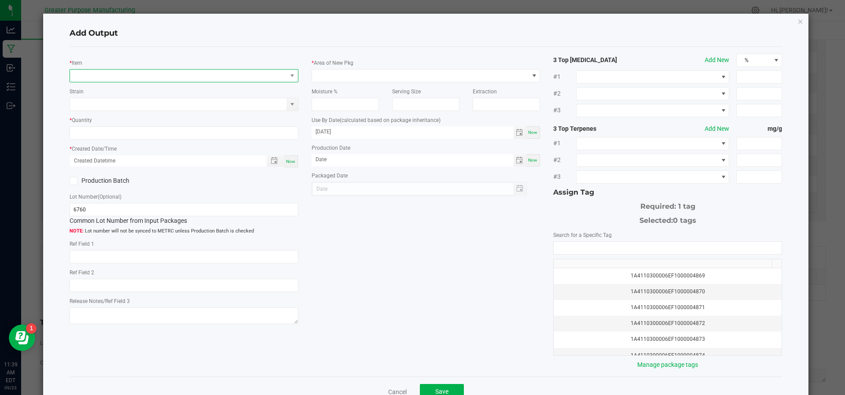
click at [142, 78] on span "NO DATA FOUND" at bounding box center [178, 76] width 217 height 12
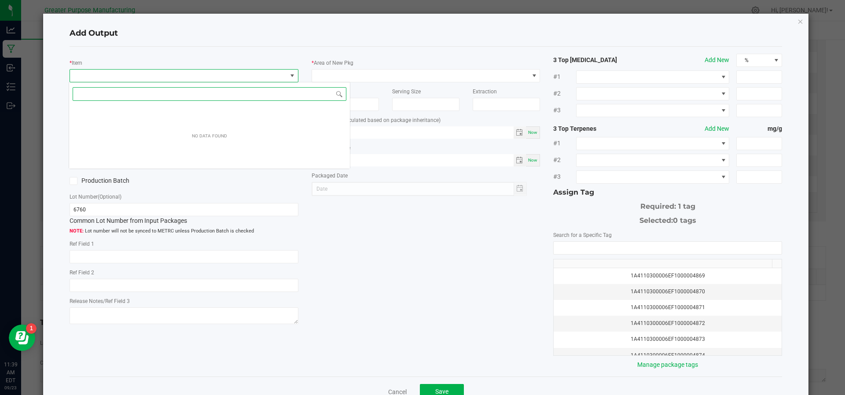
scroll to position [13, 226]
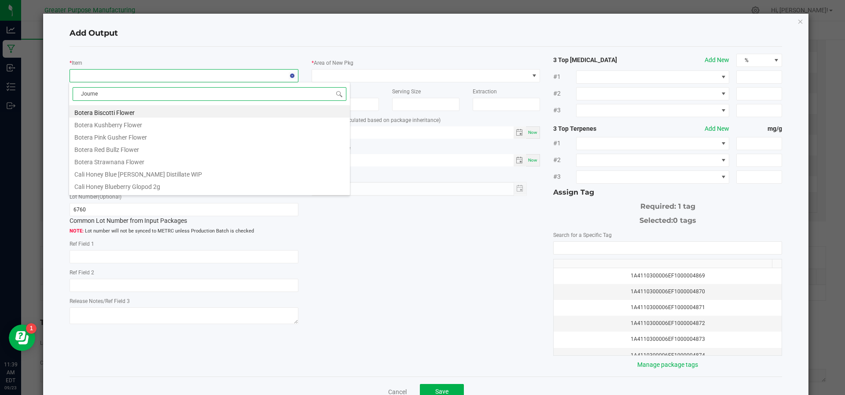
type input "Journey"
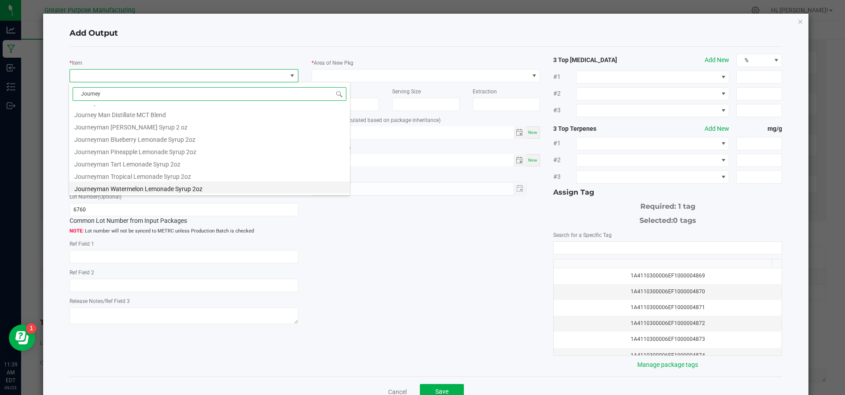
click at [148, 185] on li "Journeyman Watermelon Lemonade Syrup 2oz" at bounding box center [209, 187] width 281 height 12
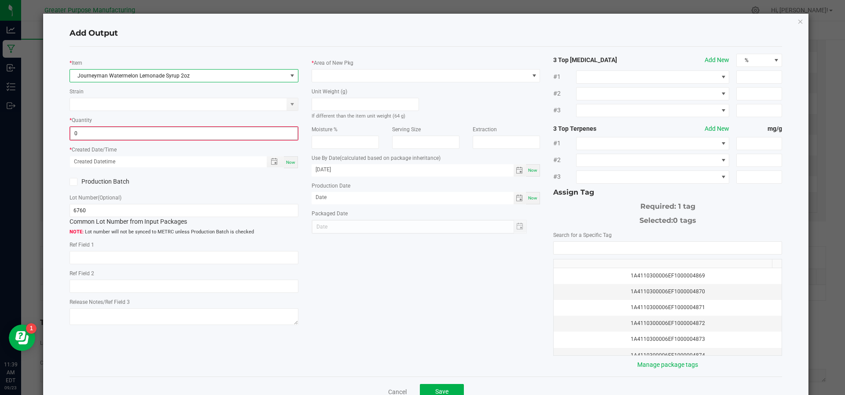
click at [143, 131] on input "0" at bounding box center [183, 133] width 227 height 12
type input "3000 ea"
click at [295, 160] on div "* Item Journeyman Watermelon Lemonade Syrup 2oz Strain * Quantity 3000 ea * Cre…" at bounding box center [184, 190] width 242 height 273
click at [277, 160] on span "Toggle popup" at bounding box center [274, 160] width 15 height 7
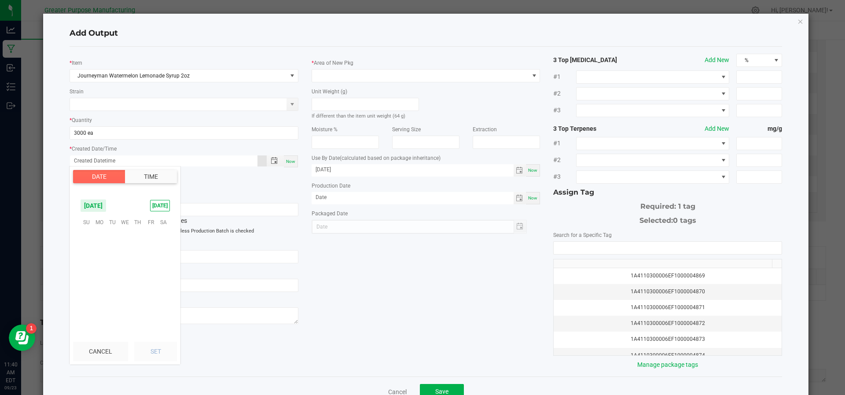
scroll to position [142782, 0]
click at [164, 205] on span "[DATE]" at bounding box center [160, 205] width 20 height 11
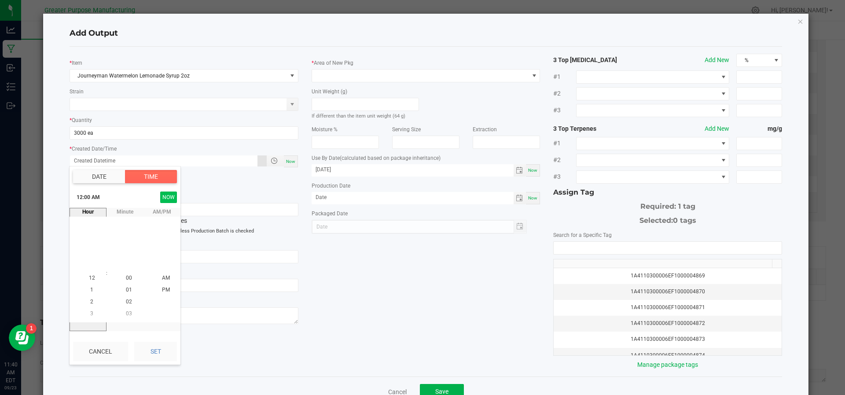
click at [170, 196] on button "NOW" at bounding box center [168, 197] width 17 height 11
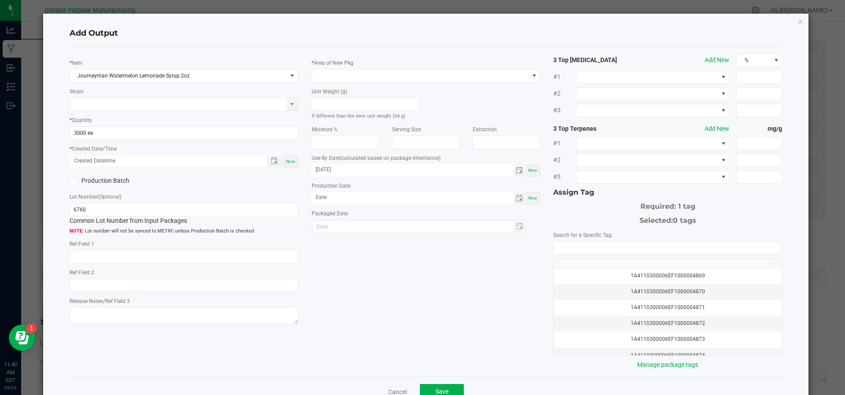
click at [230, 176] on div "Production Batch" at bounding box center [184, 180] width 242 height 13
click at [287, 159] on span "Now" at bounding box center [290, 161] width 9 height 5
type input "[DATE] 11:40 AM"
type input "[DATE]"
click at [76, 181] on span at bounding box center [74, 181] width 8 height 8
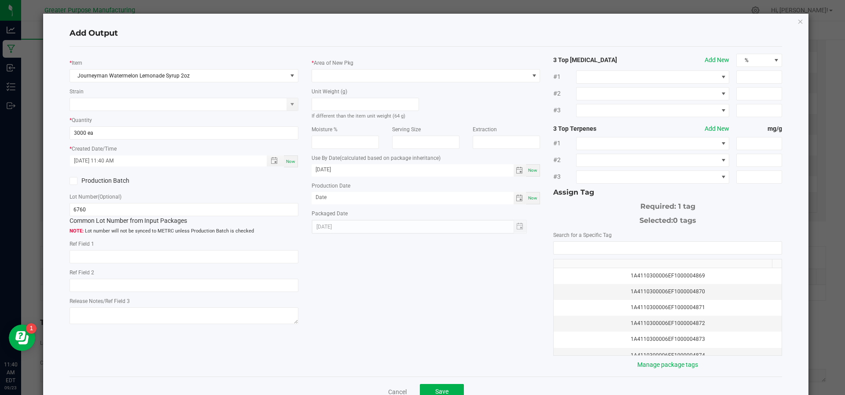
click at [0, 0] on input "Production Batch" at bounding box center [0, 0] width 0 height 0
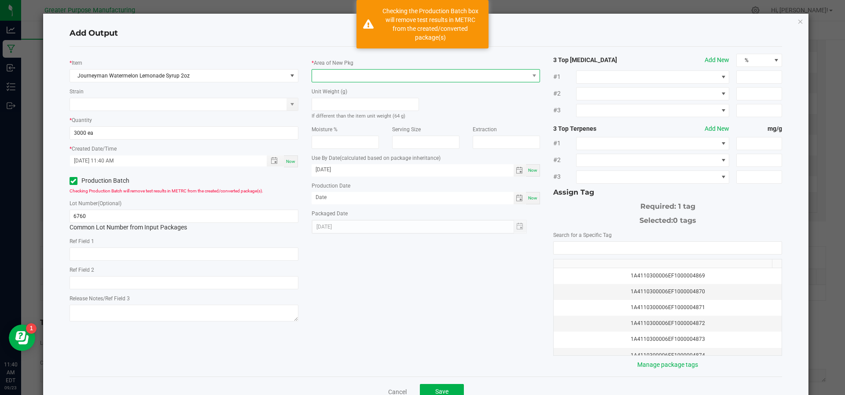
click at [346, 78] on span at bounding box center [420, 76] width 217 height 12
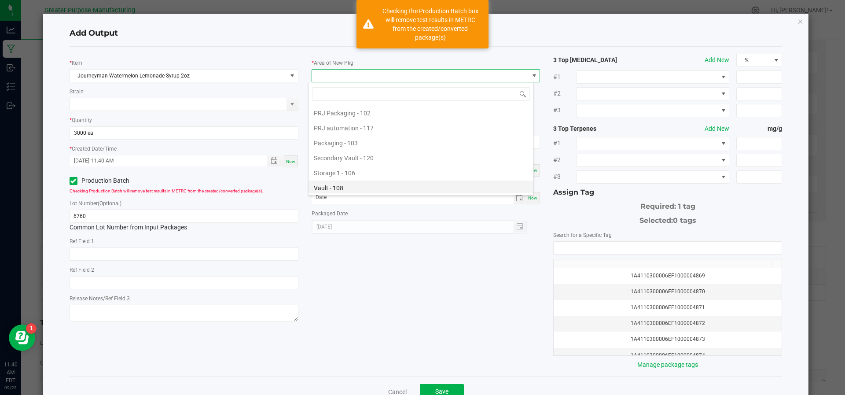
click at [347, 183] on li "Vault - 108" at bounding box center [421, 188] width 225 height 15
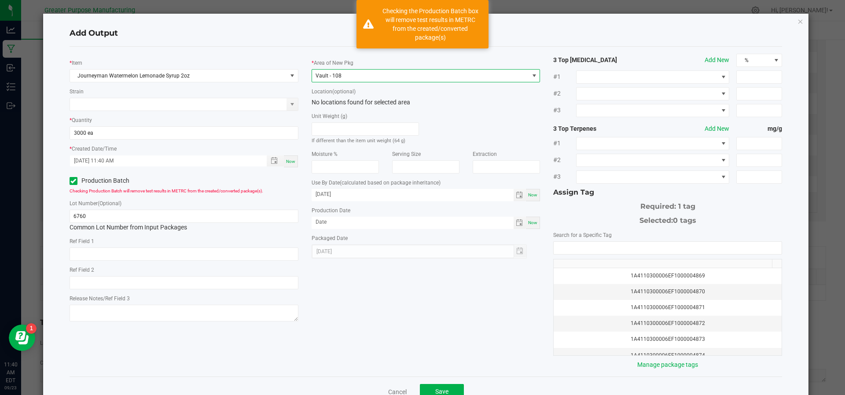
click at [528, 221] on span "Now" at bounding box center [532, 222] width 9 height 5
type input "[DATE]"
click at [564, 243] on input "NO DATA FOUND" at bounding box center [668, 248] width 228 height 12
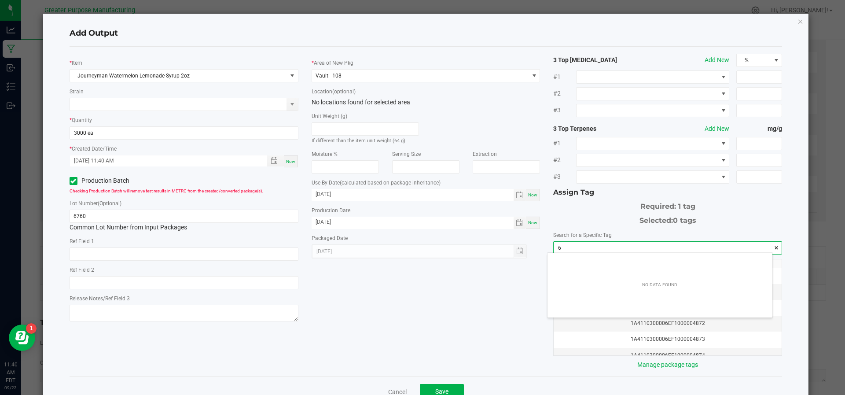
scroll to position [12, 225]
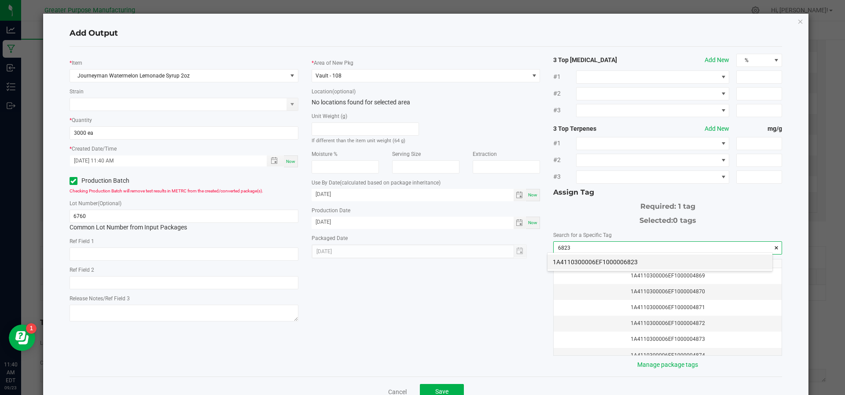
click at [614, 259] on li "1A4110300006EF1000006823" at bounding box center [660, 261] width 225 height 15
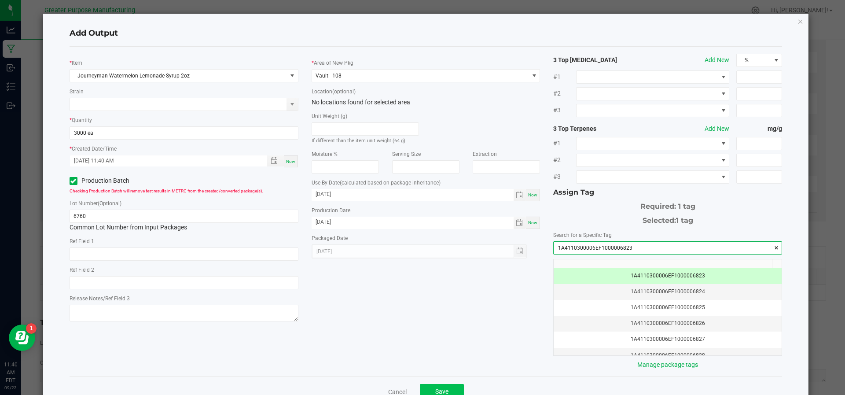
type input "1A4110300006EF1000006823"
click at [440, 384] on button "Save" at bounding box center [442, 392] width 44 height 16
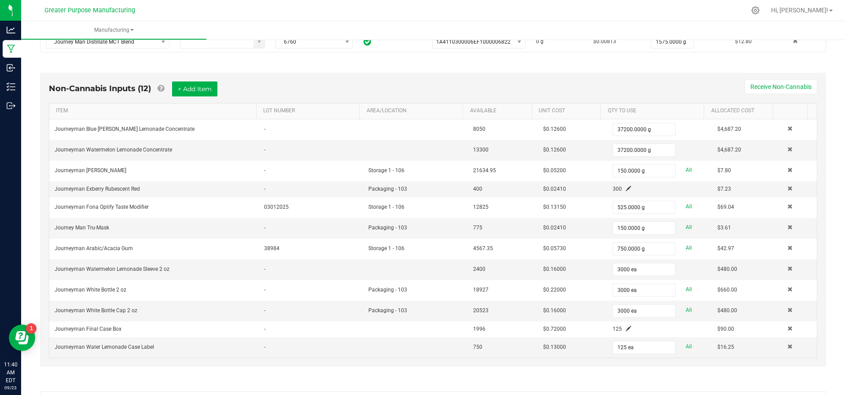
scroll to position [0, 0]
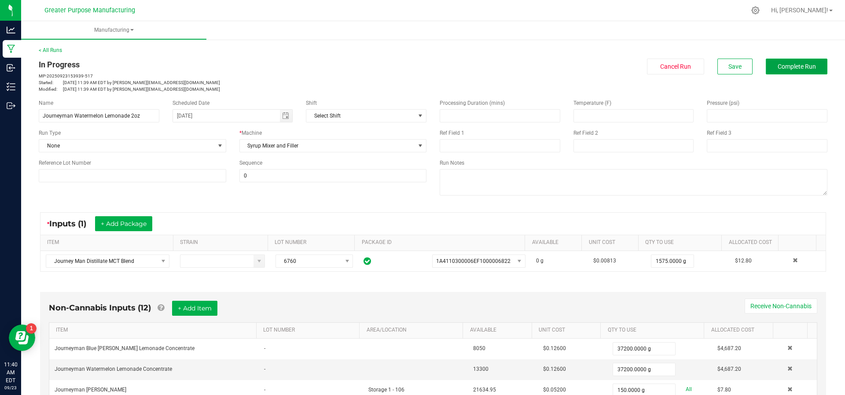
click at [794, 66] on span "Complete Run" at bounding box center [797, 66] width 38 height 7
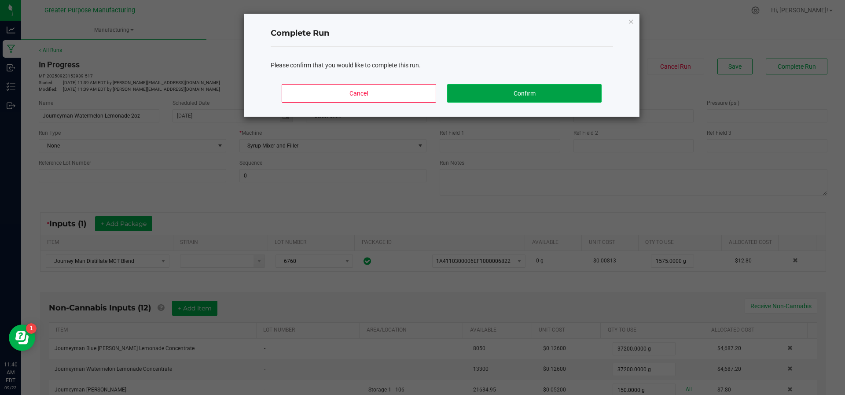
click at [566, 89] on button "Confirm" at bounding box center [524, 93] width 154 height 18
